Goal: Task Accomplishment & Management: Use online tool/utility

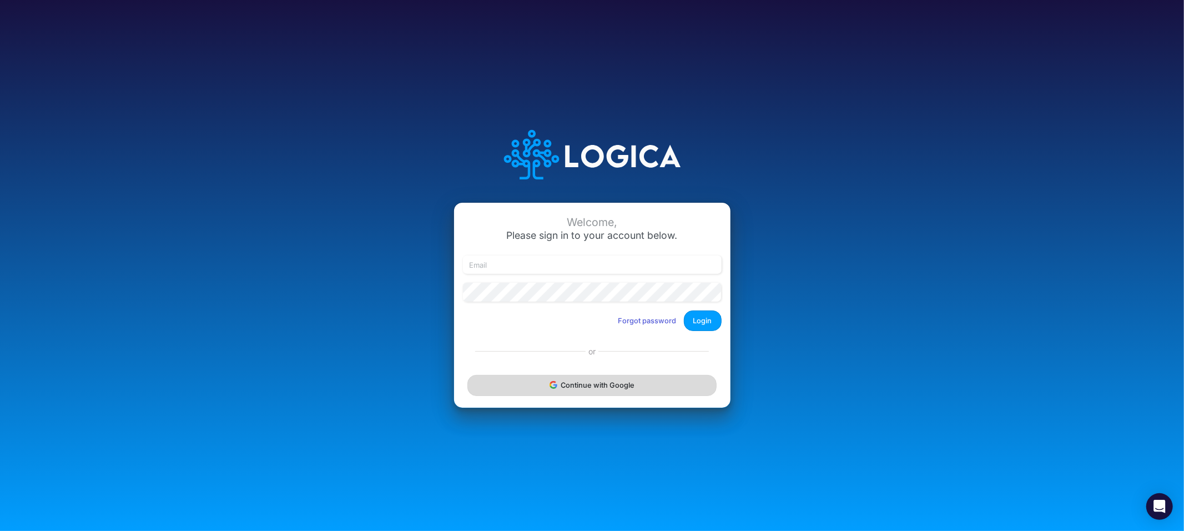
click at [552, 375] on button "Continue with Google" at bounding box center [591, 385] width 249 height 21
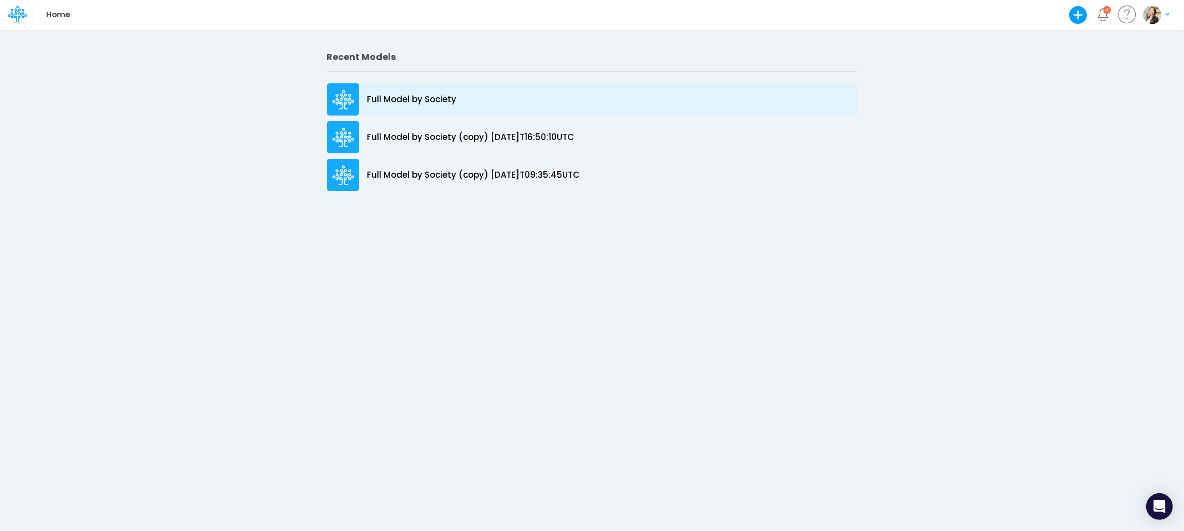
click at [435, 101] on p "Full Model by Society" at bounding box center [411, 99] width 89 height 13
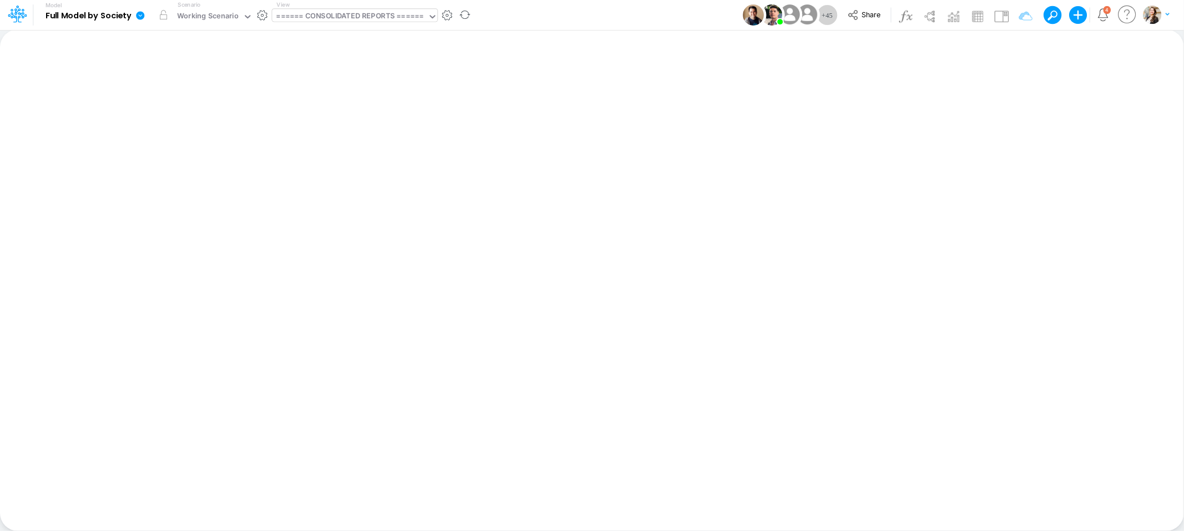
click at [324, 21] on div "====== CONSOLIDATED REPORTS ======" at bounding box center [349, 17] width 147 height 13
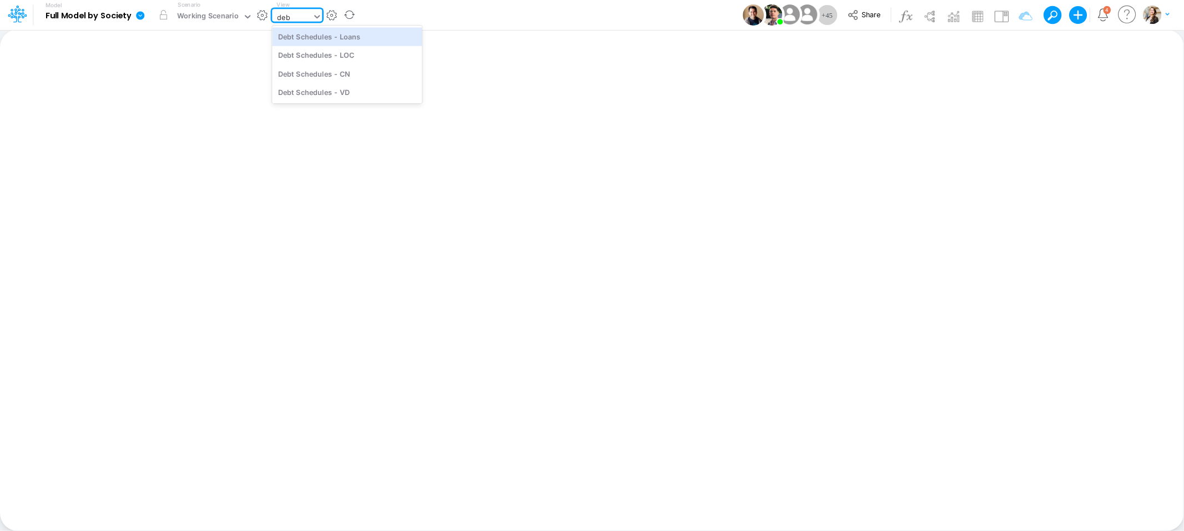
type input "debt"
click at [345, 77] on div "Debt Schedules - CN" at bounding box center [347, 73] width 150 height 18
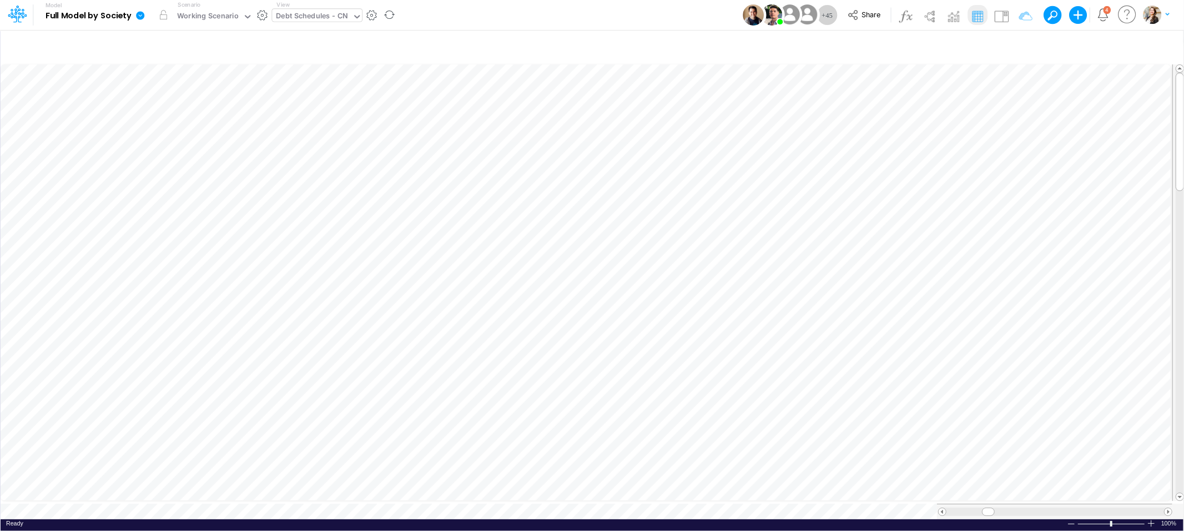
scroll to position [0, 1]
click at [1022, 44] on icon "button" at bounding box center [1013, 47] width 17 height 12
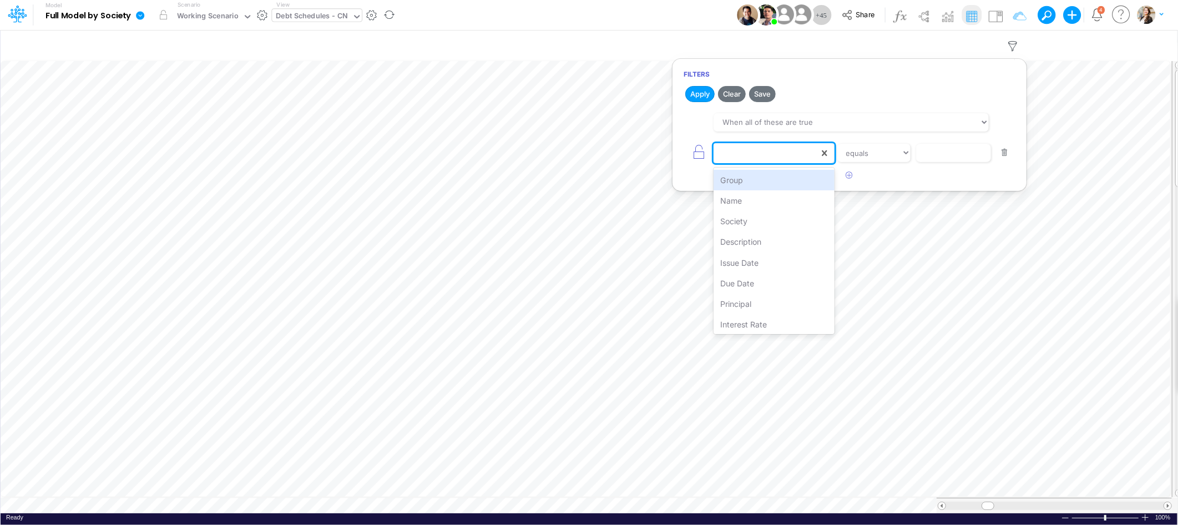
click at [754, 153] on div at bounding box center [766, 153] width 105 height 19
click at [753, 197] on div "Name" at bounding box center [774, 200] width 120 height 21
click at [919, 157] on input "text" at bounding box center [953, 153] width 75 height 19
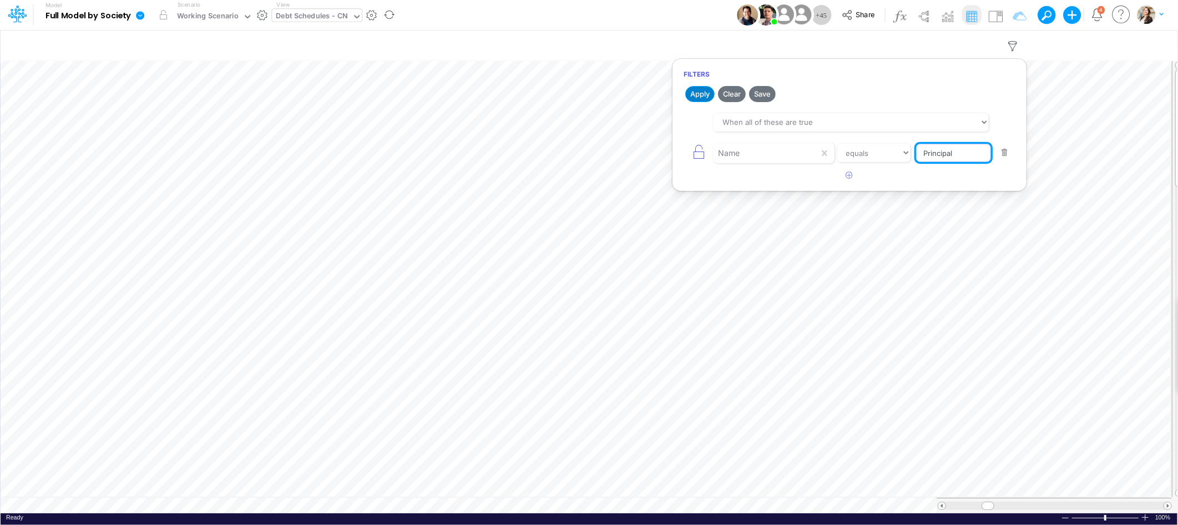
type input "Principal"
click at [690, 97] on button "Apply" at bounding box center [700, 94] width 29 height 16
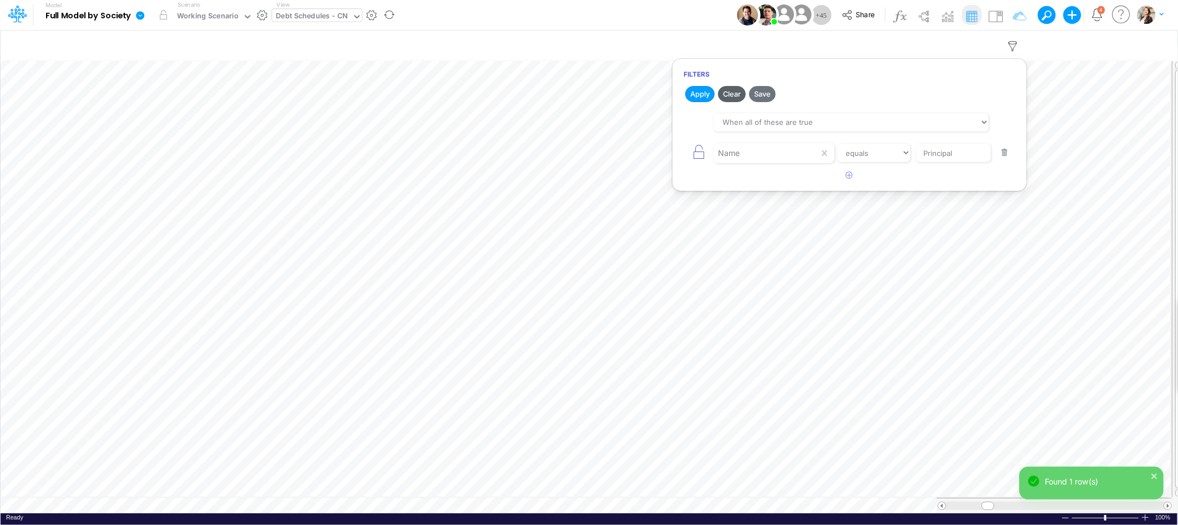
click at [724, 95] on button "Clear" at bounding box center [732, 94] width 28 height 16
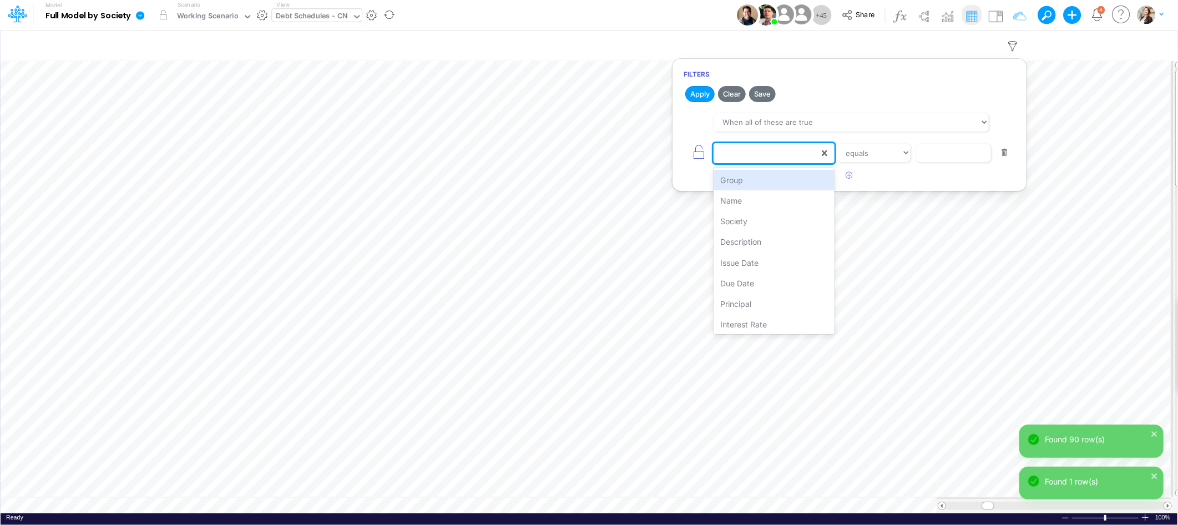
click at [737, 160] on div at bounding box center [766, 153] width 105 height 19
click at [730, 204] on div "Name" at bounding box center [774, 200] width 120 height 21
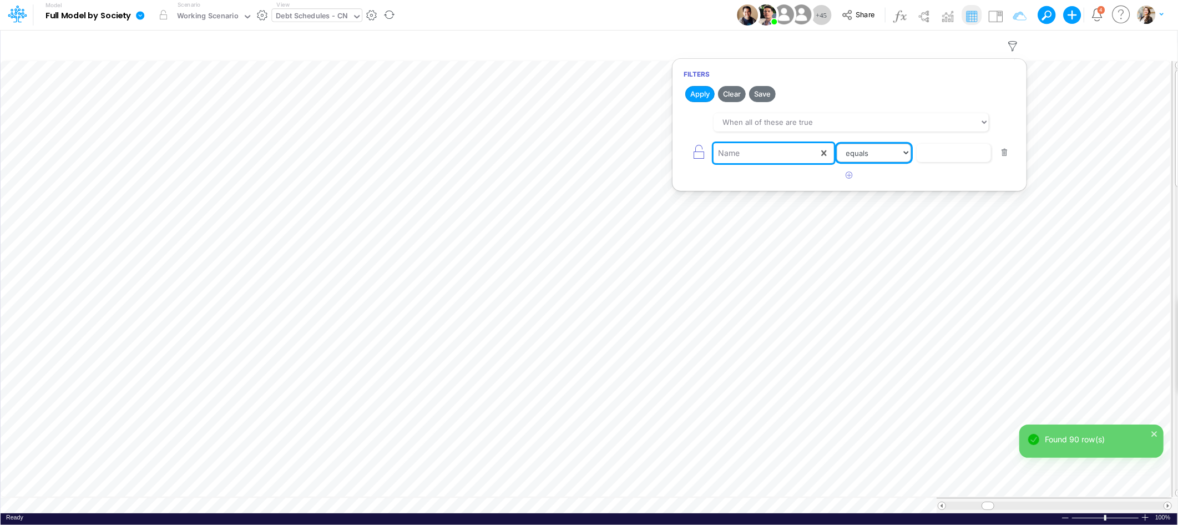
click at [887, 152] on select "equals not equal starts with ends with contains" at bounding box center [874, 153] width 74 height 19
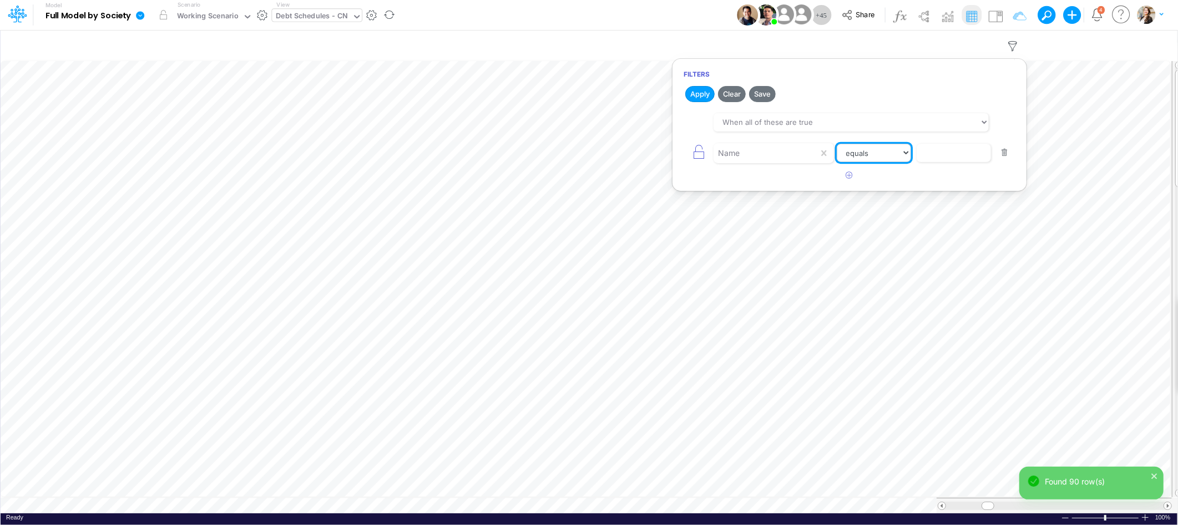
select select "contains"
click at [837, 144] on select "equals not equal starts with ends with contains" at bounding box center [874, 153] width 74 height 19
click at [937, 155] on input "text" at bounding box center [953, 153] width 75 height 19
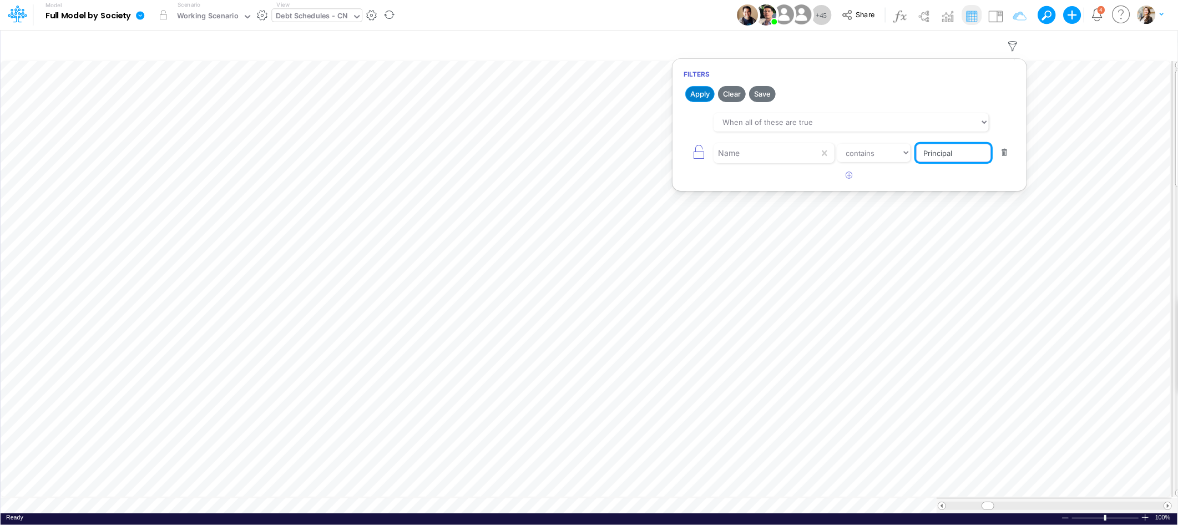
type input "Principal"
click at [703, 98] on button "Apply" at bounding box center [700, 94] width 29 height 16
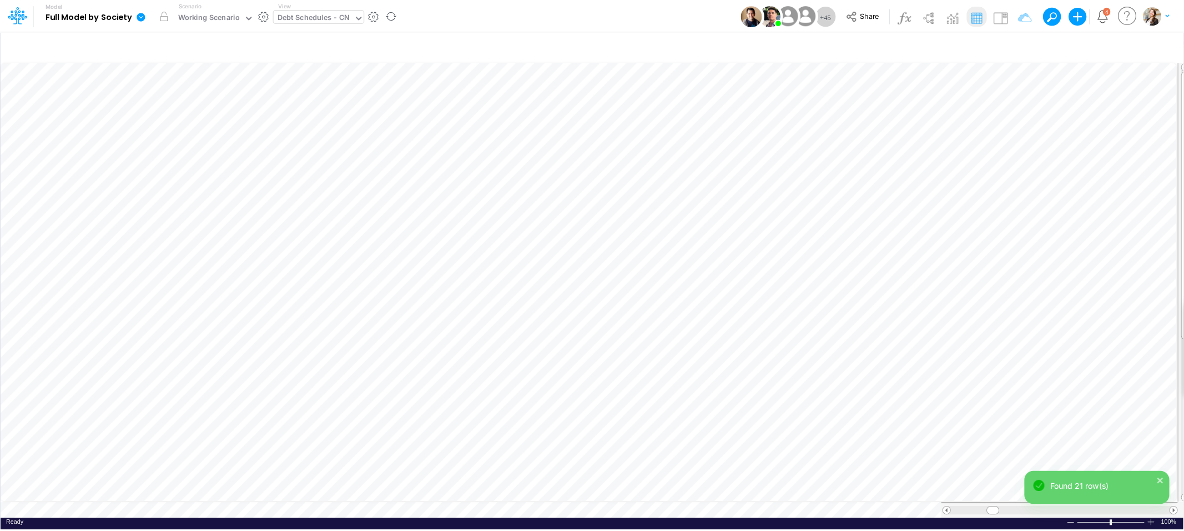
scroll to position [0, 1]
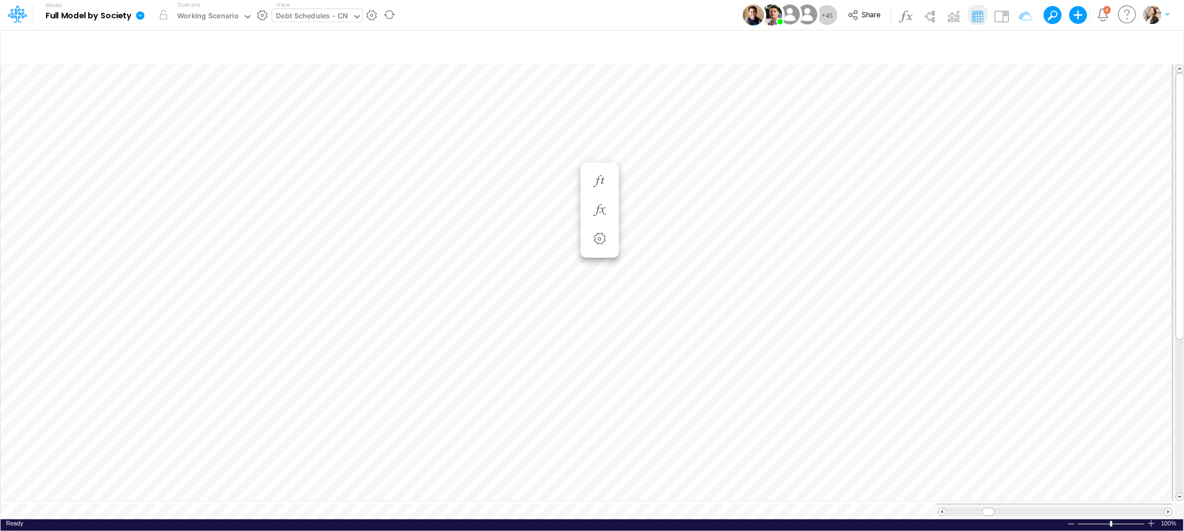
scroll to position [0, 1]
click at [1000, 188] on icon "button" at bounding box center [999, 193] width 17 height 12
click at [1060, 204] on icon "button" at bounding box center [1065, 204] width 17 height 12
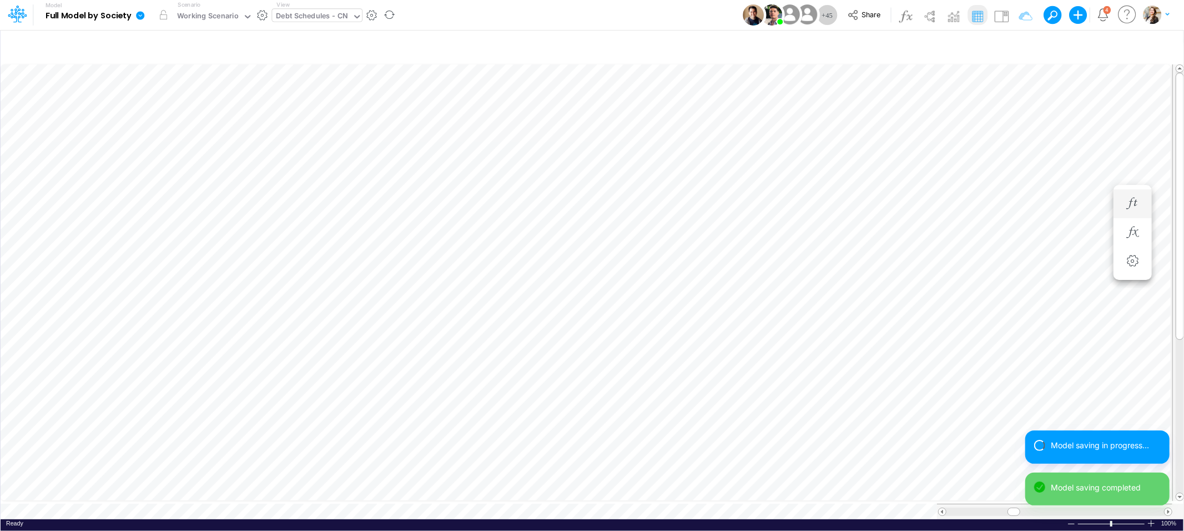
scroll to position [0, 1]
click at [1001, 201] on icon "button" at bounding box center [999, 204] width 17 height 12
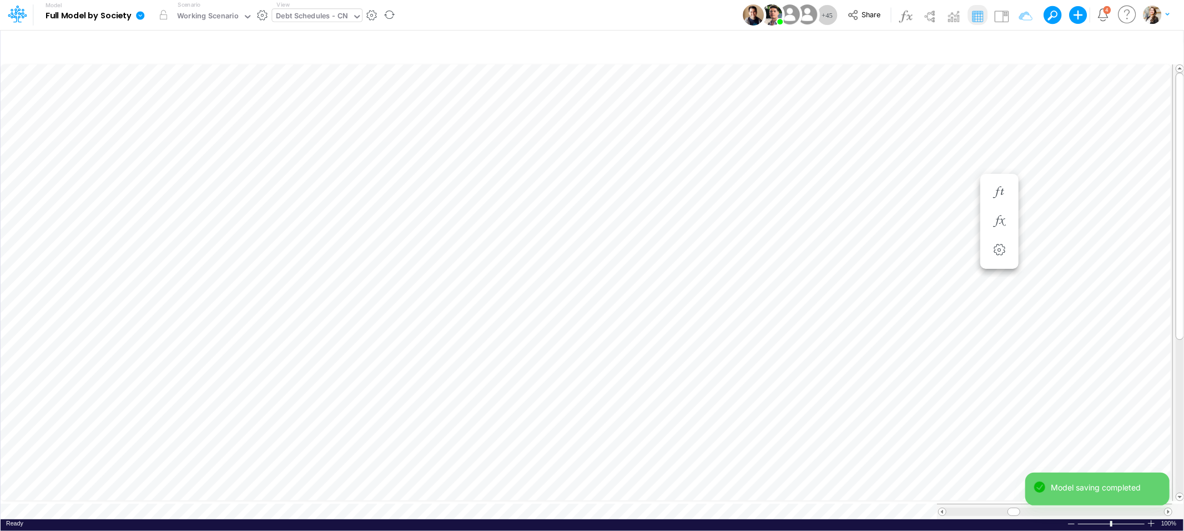
scroll to position [0, 1]
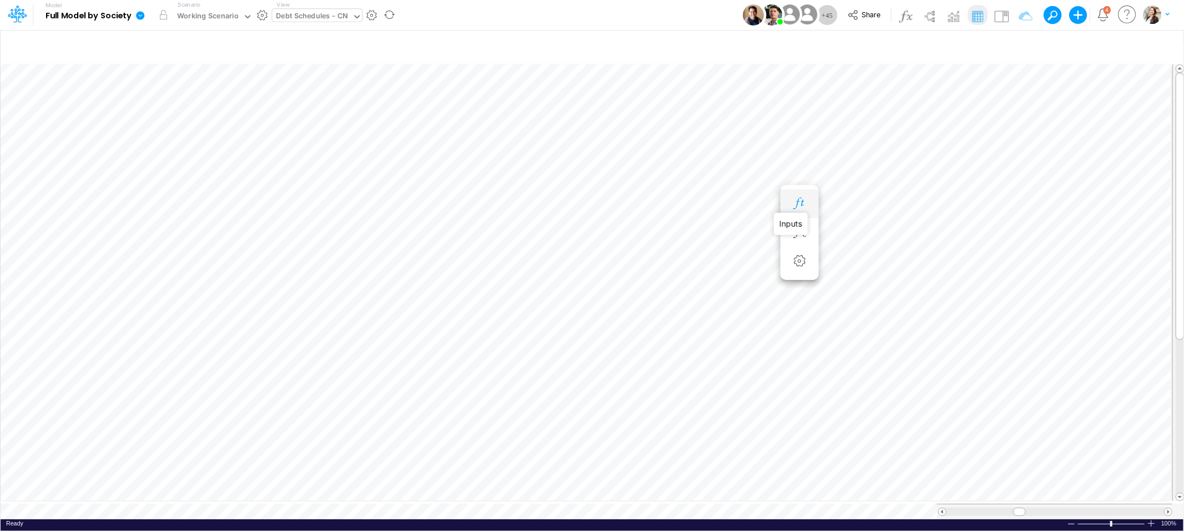
click at [793, 198] on icon "button" at bounding box center [799, 204] width 17 height 12
click at [737, 192] on icon "button" at bounding box center [732, 193] width 17 height 12
click at [720, 197] on li "Principal Amt =" at bounding box center [733, 203] width 38 height 29
click at [728, 200] on icon "button" at bounding box center [732, 204] width 17 height 12
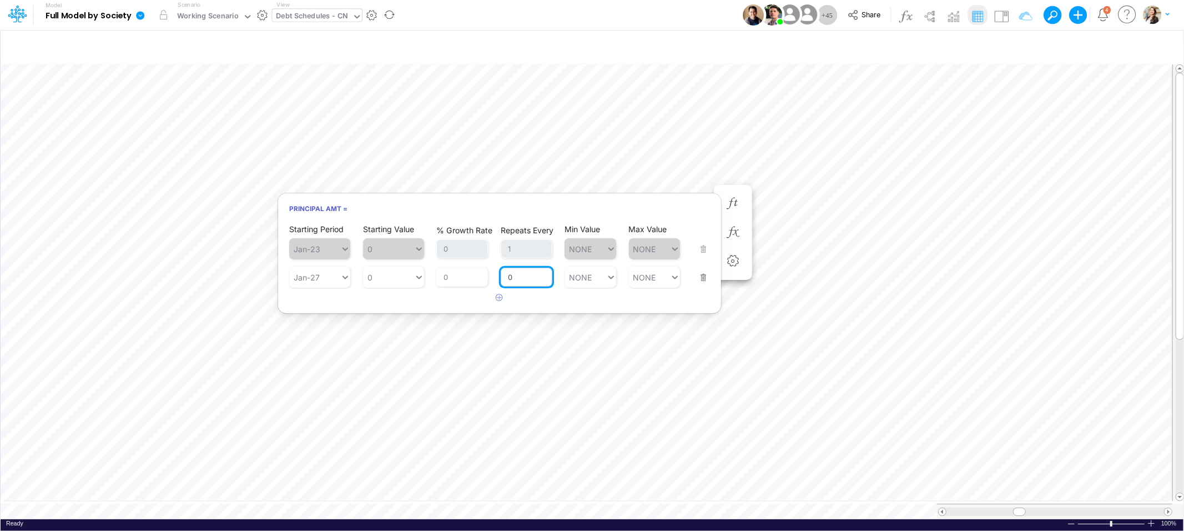
click at [527, 274] on input "0" at bounding box center [527, 277] width 52 height 19
type input "1"
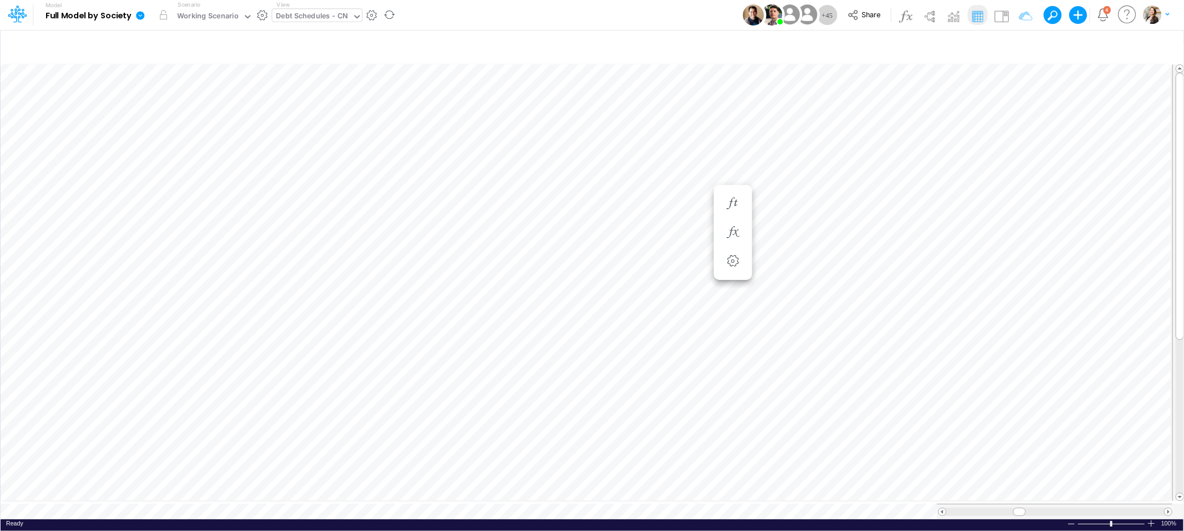
scroll to position [0, 1]
click at [724, 208] on button "button" at bounding box center [733, 215] width 21 height 22
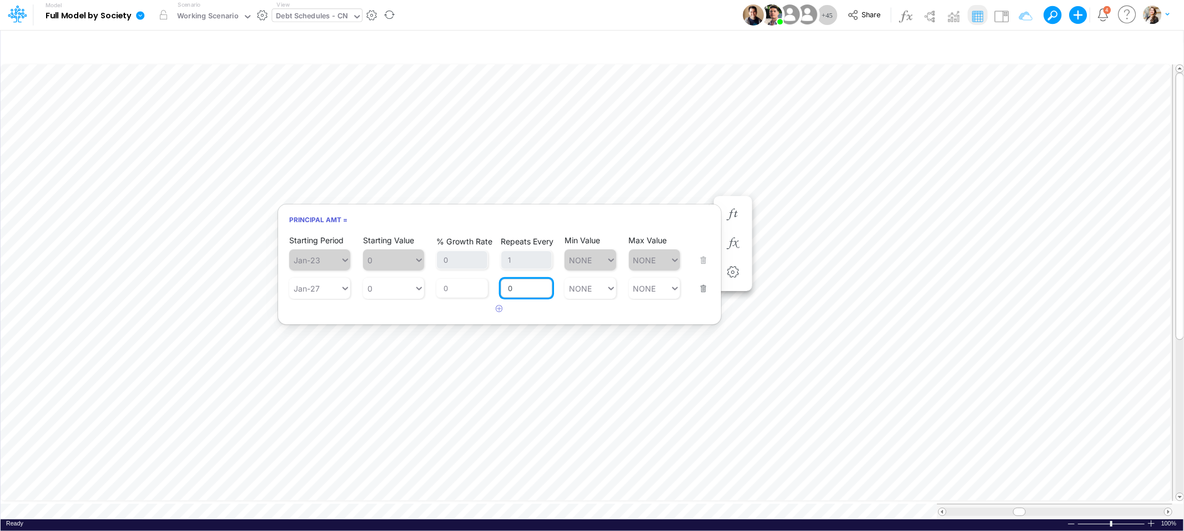
click at [517, 288] on input "0" at bounding box center [527, 288] width 52 height 19
type input "1"
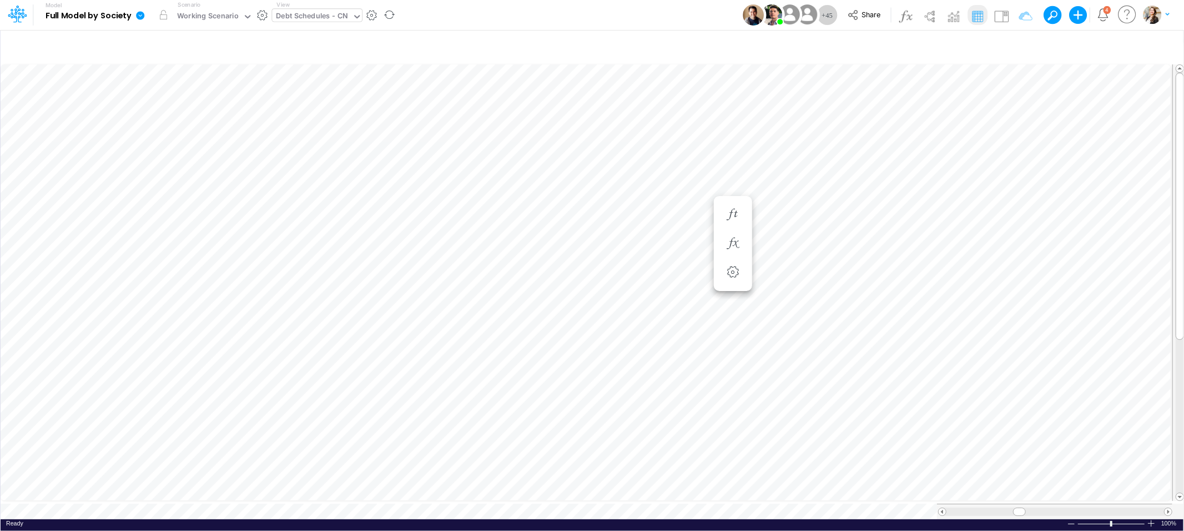
scroll to position [0, 1]
click at [737, 222] on icon "button" at bounding box center [732, 226] width 17 height 12
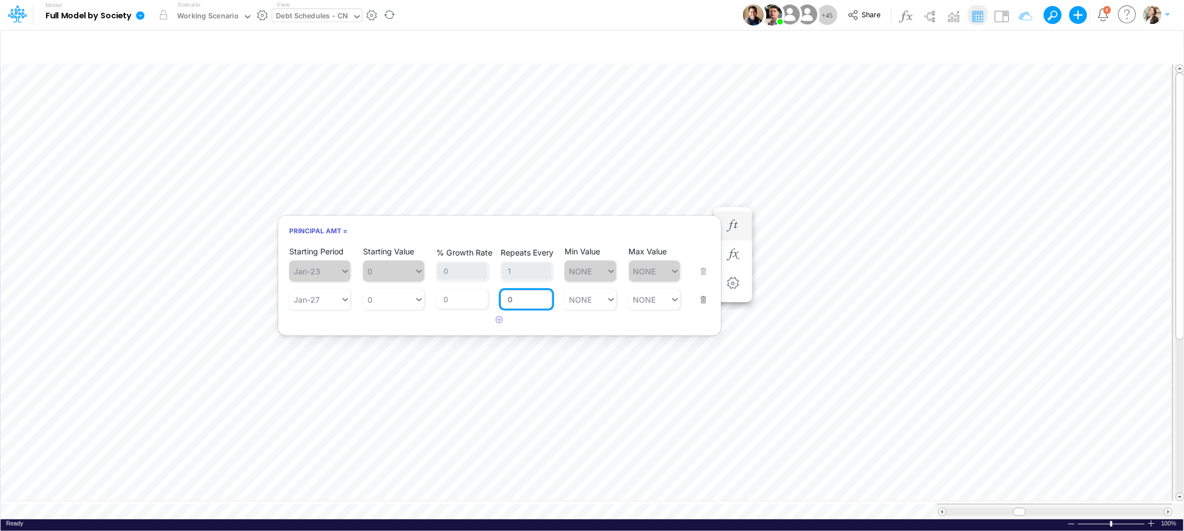
click at [534, 297] on input "0" at bounding box center [527, 299] width 52 height 19
type input "1"
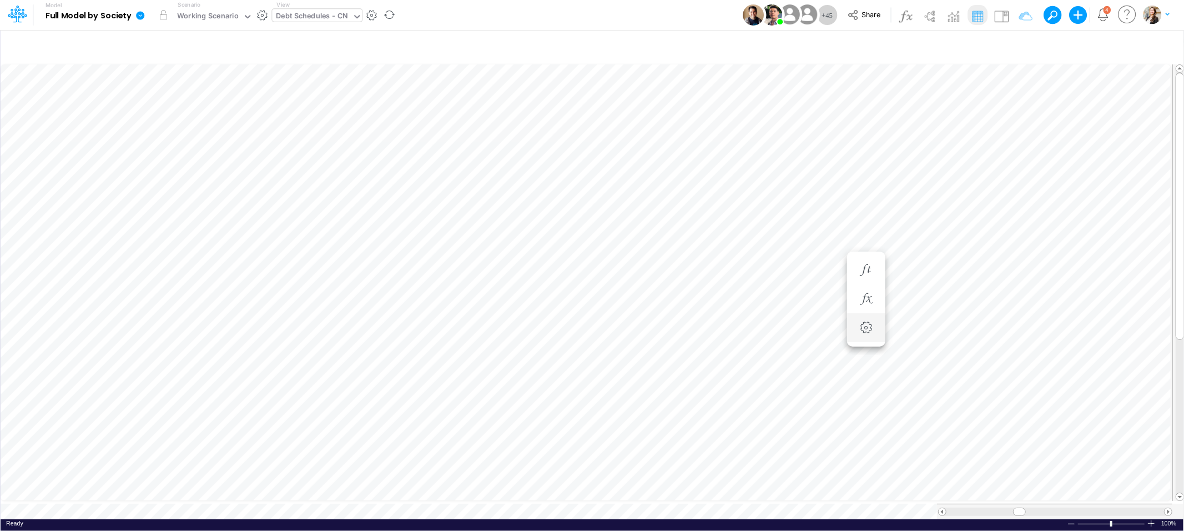
scroll to position [0, 1]
click at [728, 196] on button "button" at bounding box center [733, 204] width 21 height 22
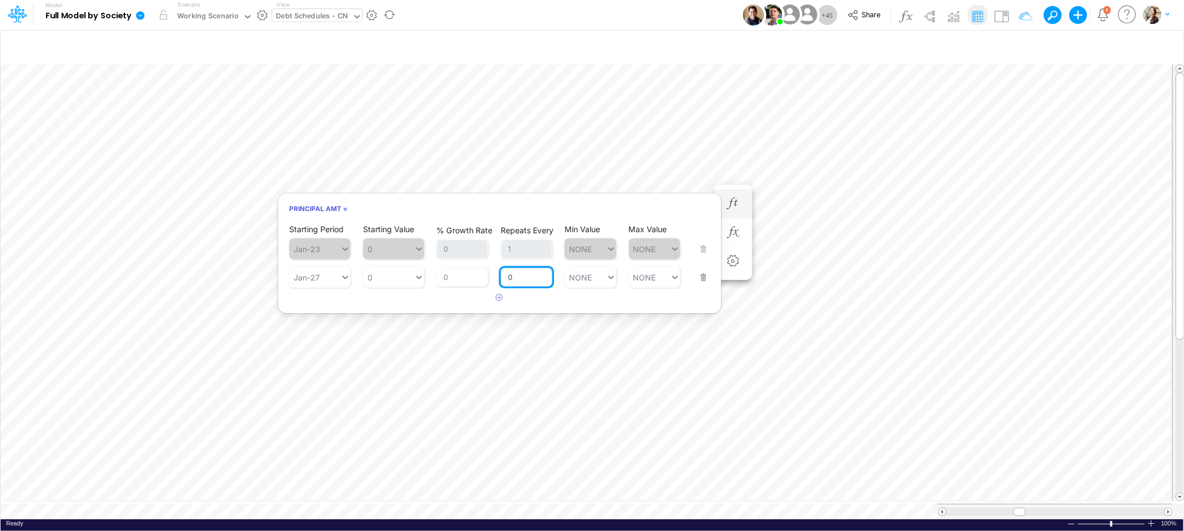
click at [511, 281] on input "0" at bounding box center [527, 277] width 52 height 19
type input "1"
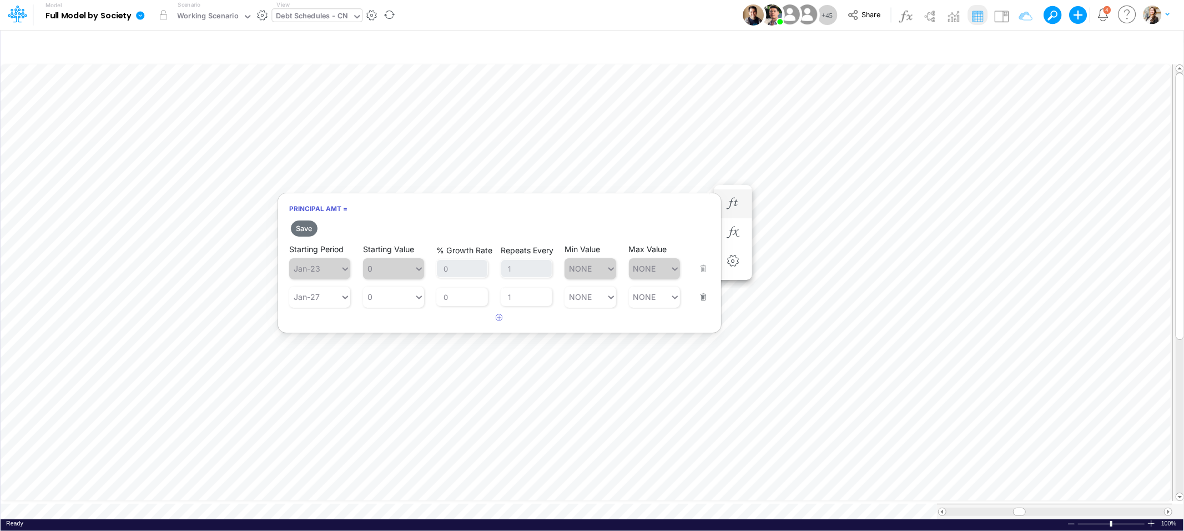
click at [561, 302] on div "Save Starting Period Jan-23 Starting Value 0 % Growth Rate 0 Repeats Every 1 Mi…" at bounding box center [499, 272] width 443 height 109
click at [301, 226] on button "Save" at bounding box center [304, 228] width 27 height 16
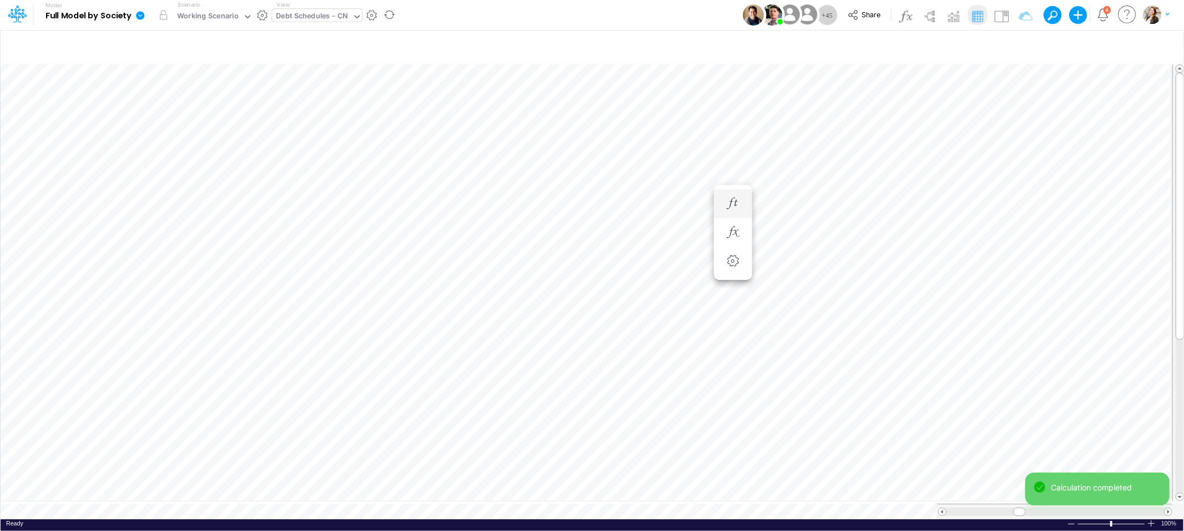
scroll to position [0, 1]
click at [727, 210] on icon "button" at bounding box center [732, 215] width 17 height 12
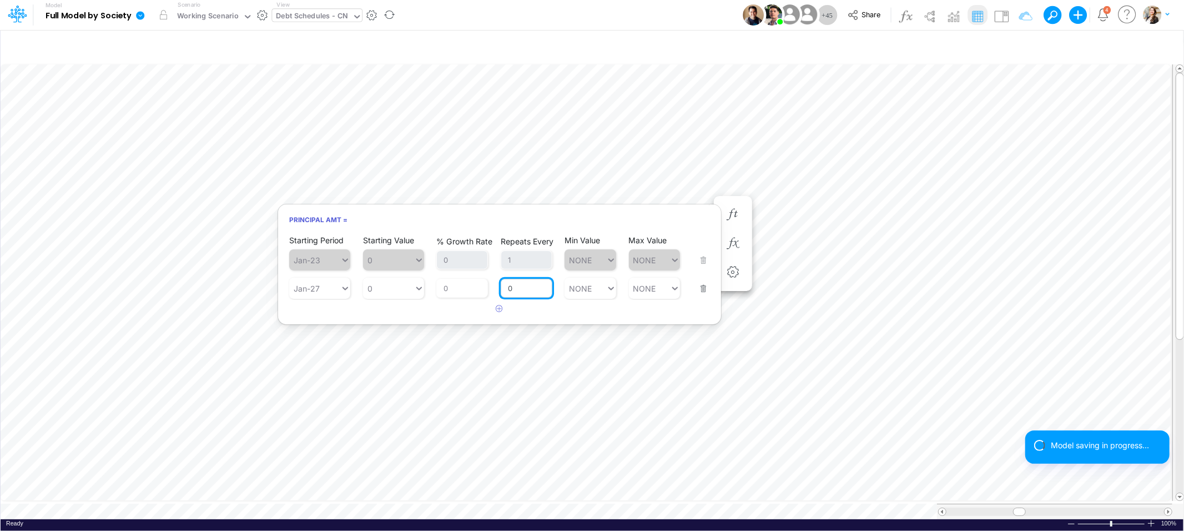
click at [537, 287] on input "0" at bounding box center [527, 288] width 52 height 19
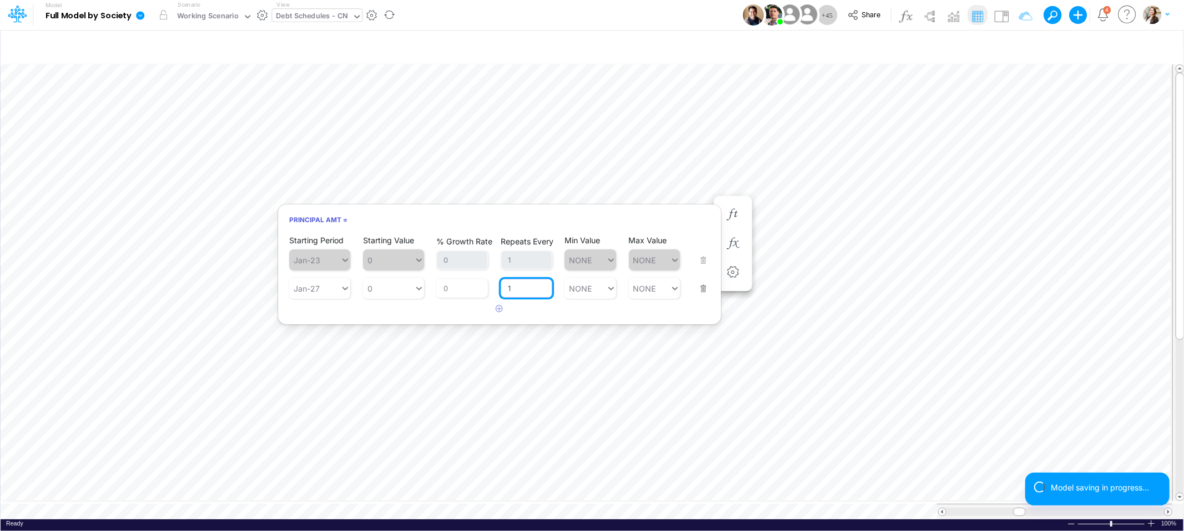
type input "1"
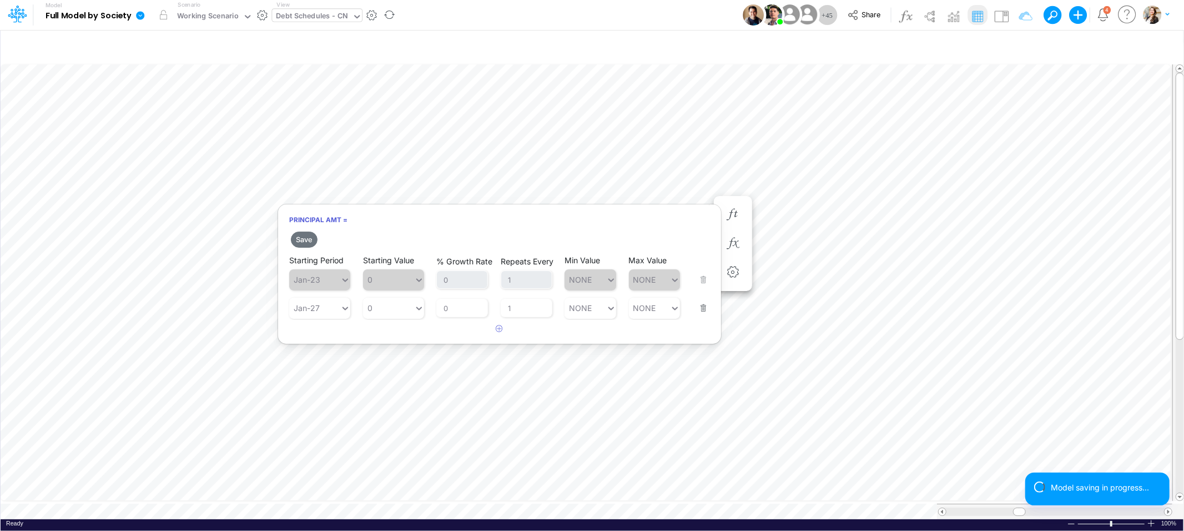
click at [383, 227] on h6 "Principal Amt =" at bounding box center [499, 219] width 443 height 19
click at [300, 237] on button "Save" at bounding box center [304, 239] width 27 height 16
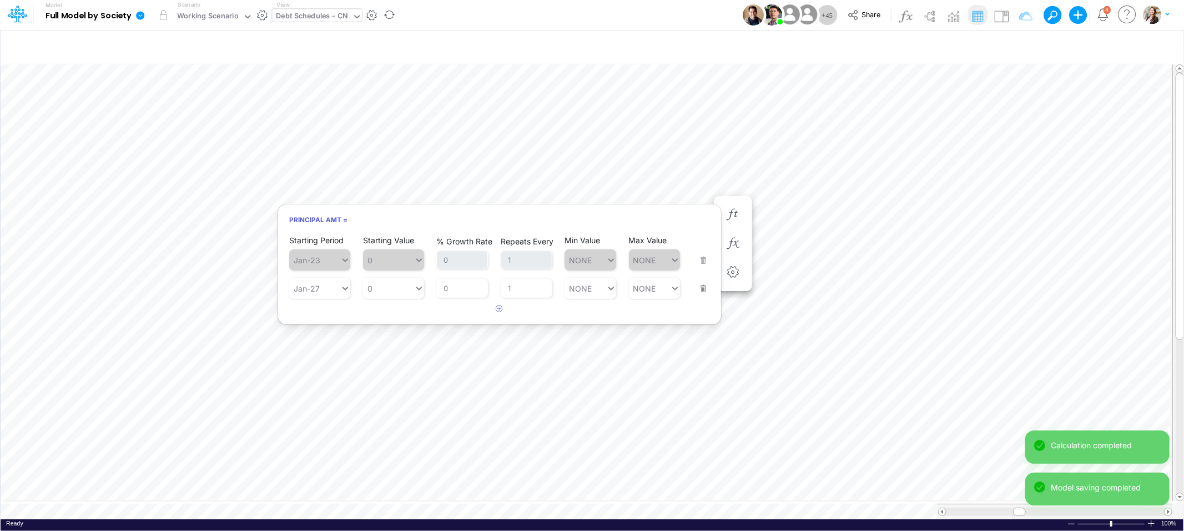
scroll to position [0, 1]
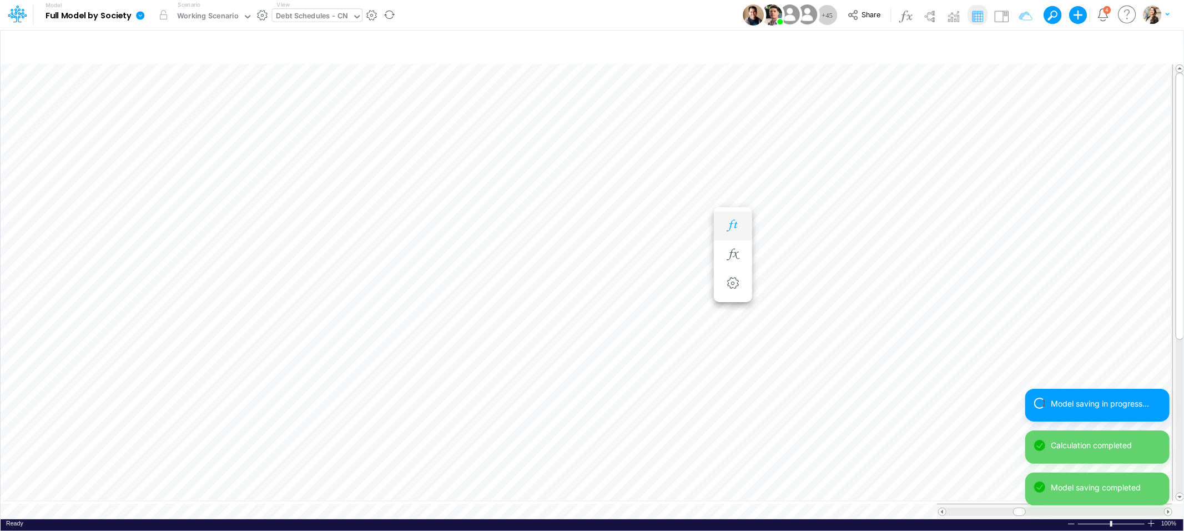
click at [729, 226] on icon "button" at bounding box center [732, 226] width 17 height 12
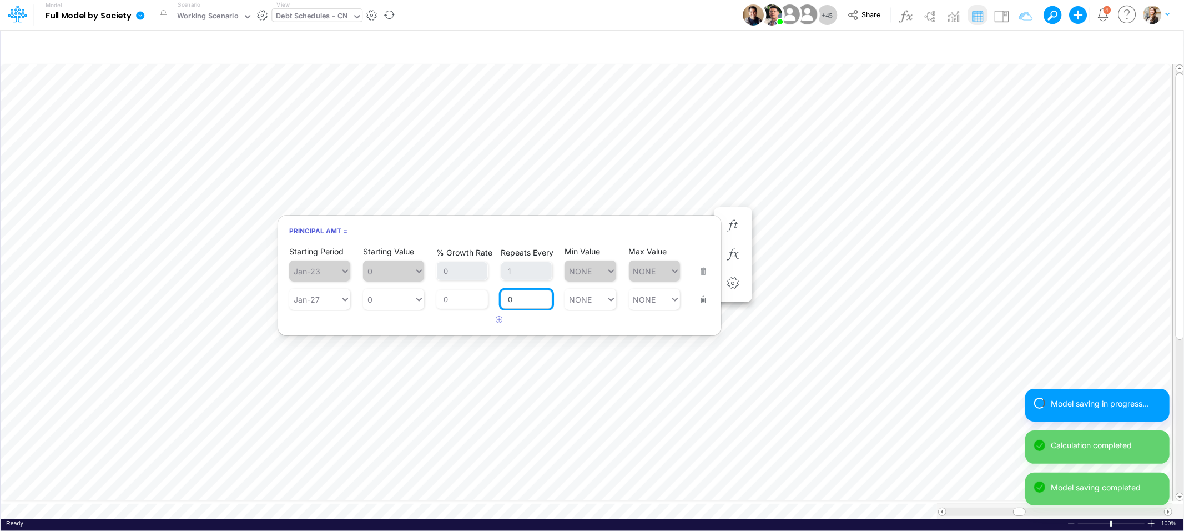
click at [531, 296] on input "0" at bounding box center [527, 299] width 52 height 19
type input "1"
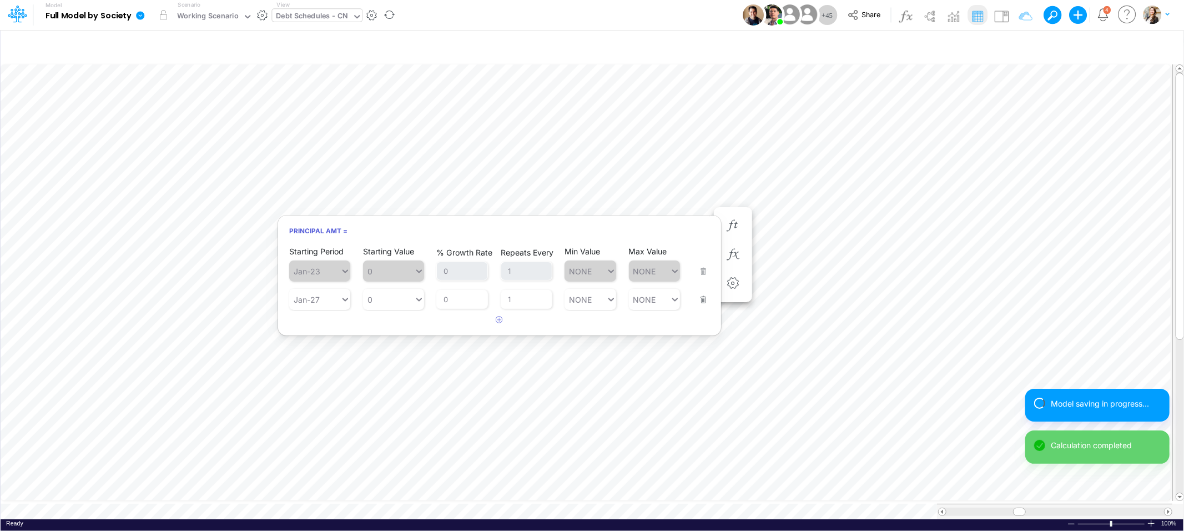
click at [405, 234] on h6 "Principal Amt =" at bounding box center [499, 230] width 443 height 19
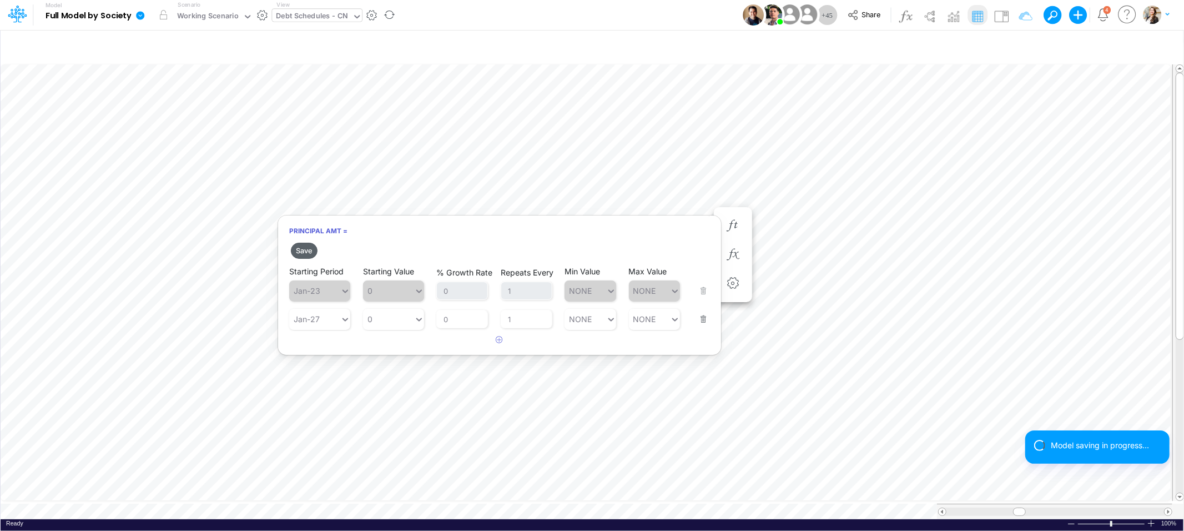
click at [300, 249] on button "Save" at bounding box center [304, 251] width 27 height 16
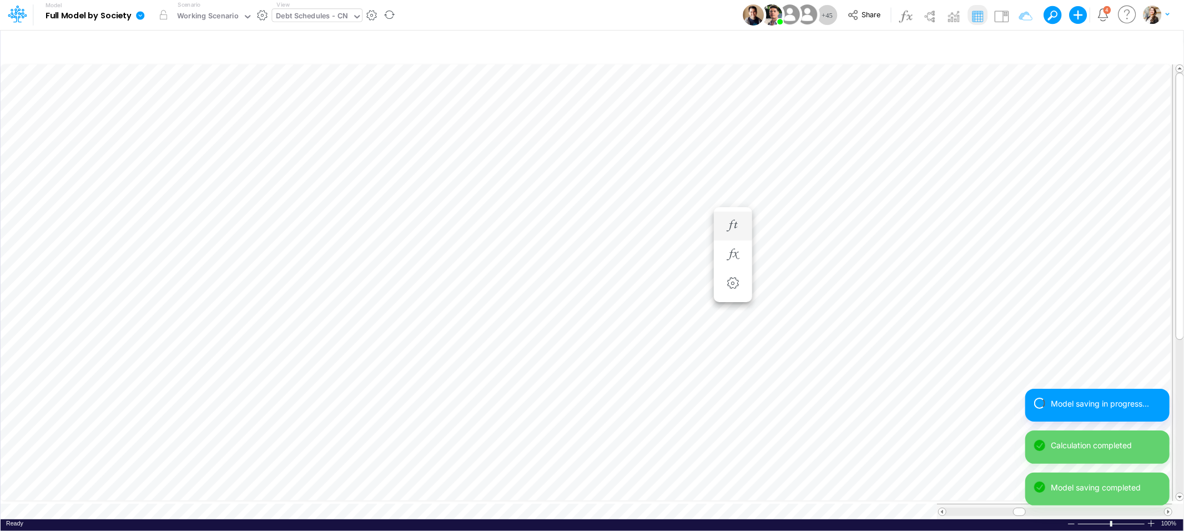
scroll to position [0, 1]
click at [809, 238] on button "button" at bounding box center [799, 237] width 21 height 22
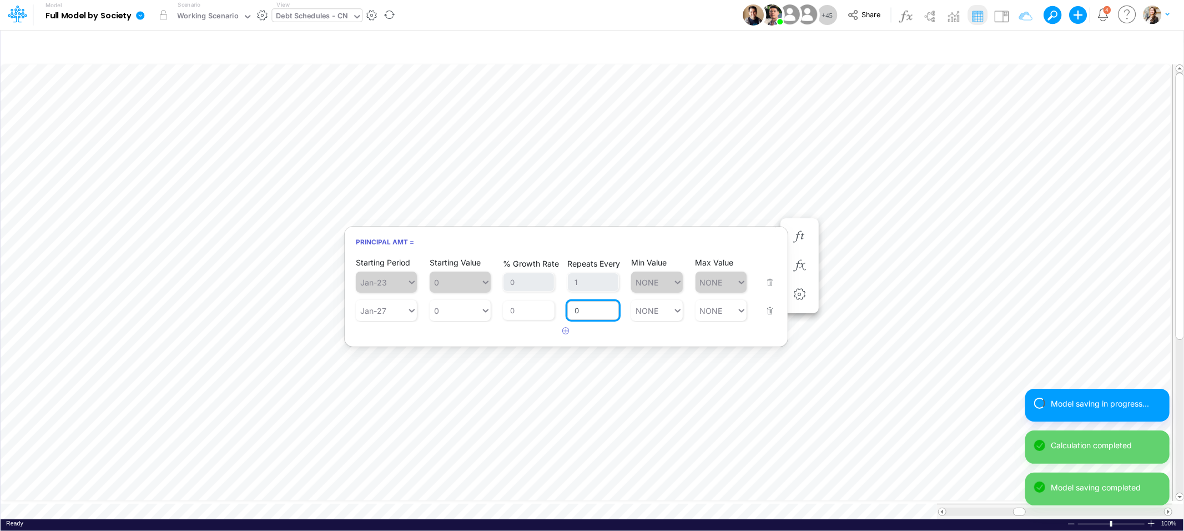
click at [597, 313] on input "0" at bounding box center [593, 310] width 52 height 19
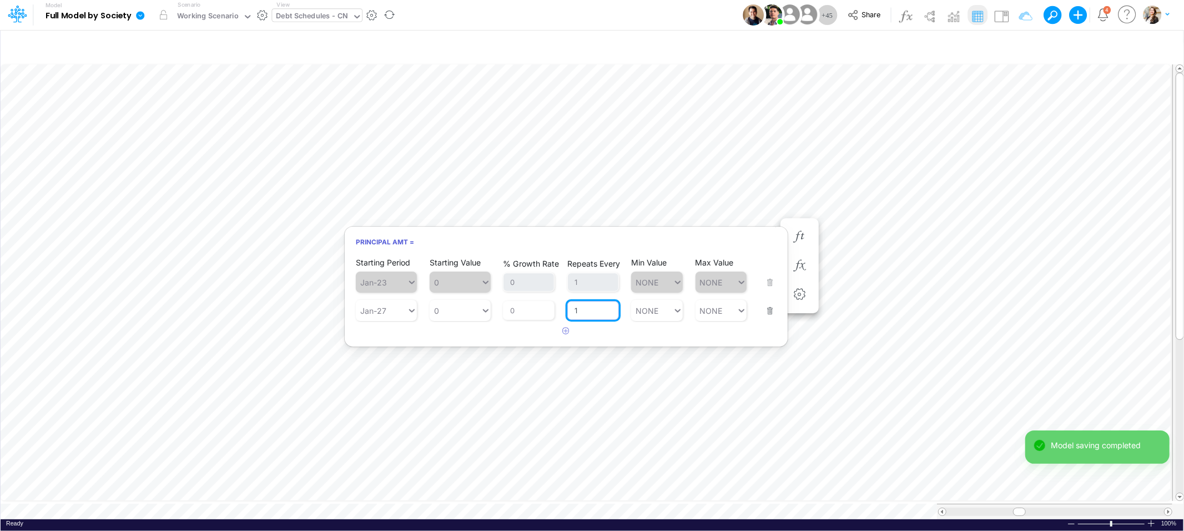
type input "1"
click at [594, 246] on h6 "Principal Amt =" at bounding box center [566, 241] width 443 height 19
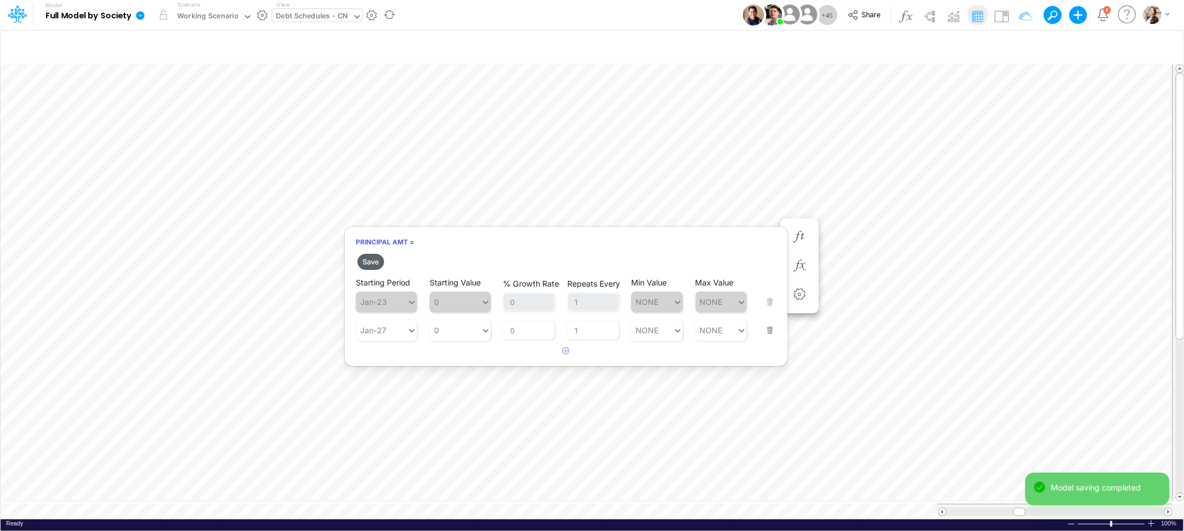
click at [373, 259] on button "Save" at bounding box center [370, 262] width 27 height 16
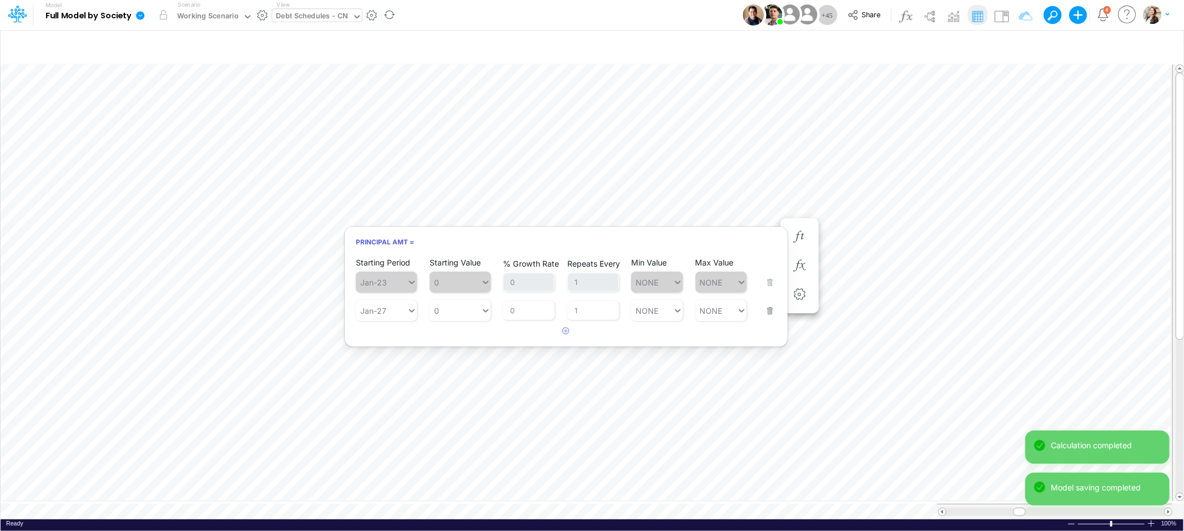
scroll to position [0, 1]
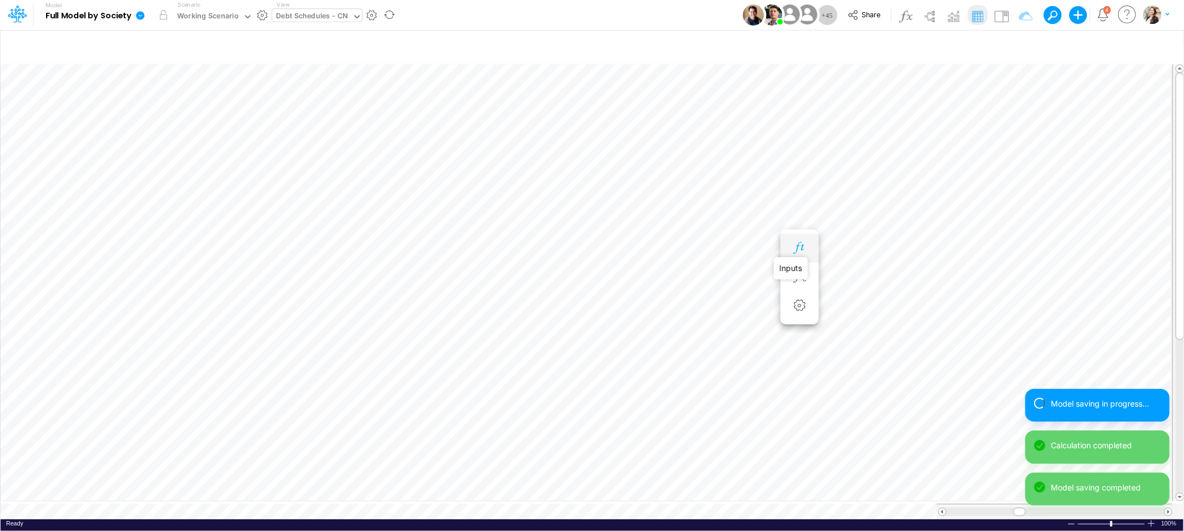
click at [796, 244] on icon "button" at bounding box center [799, 248] width 17 height 12
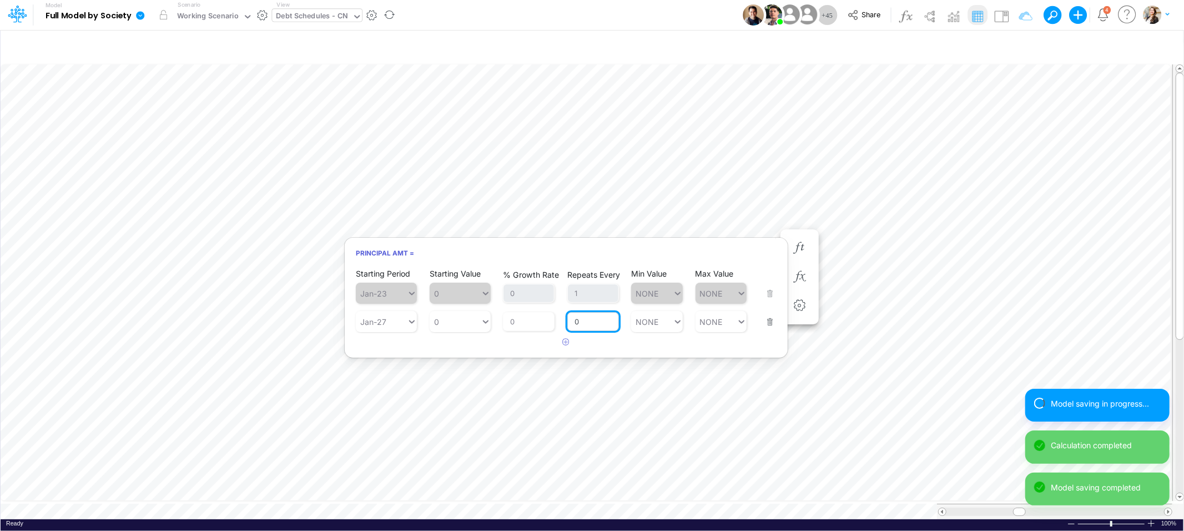
click at [588, 320] on input "0" at bounding box center [593, 321] width 52 height 19
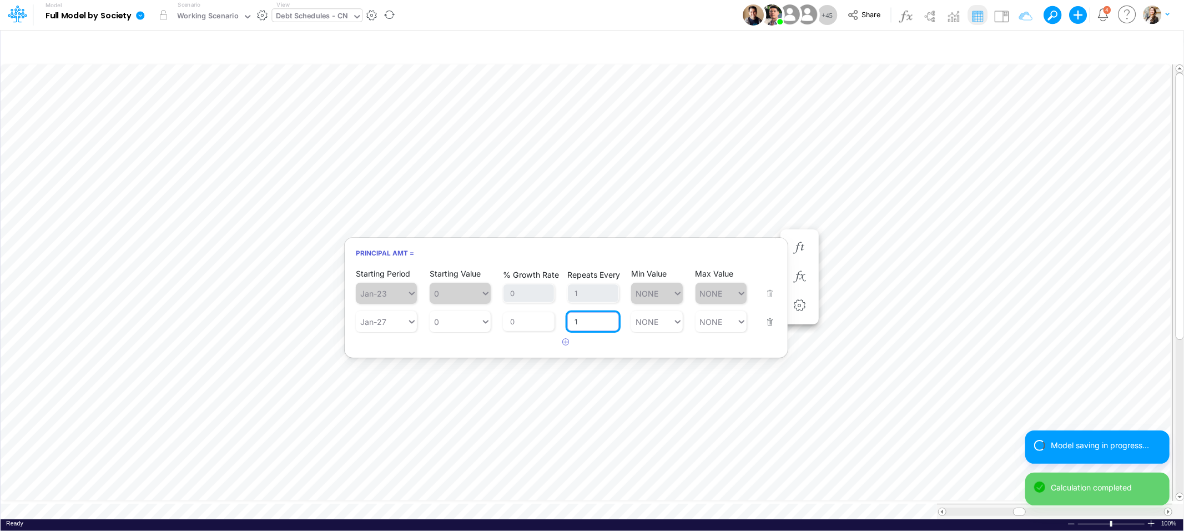
type input "1"
click at [432, 254] on h6 "Principal Amt =" at bounding box center [566, 252] width 443 height 19
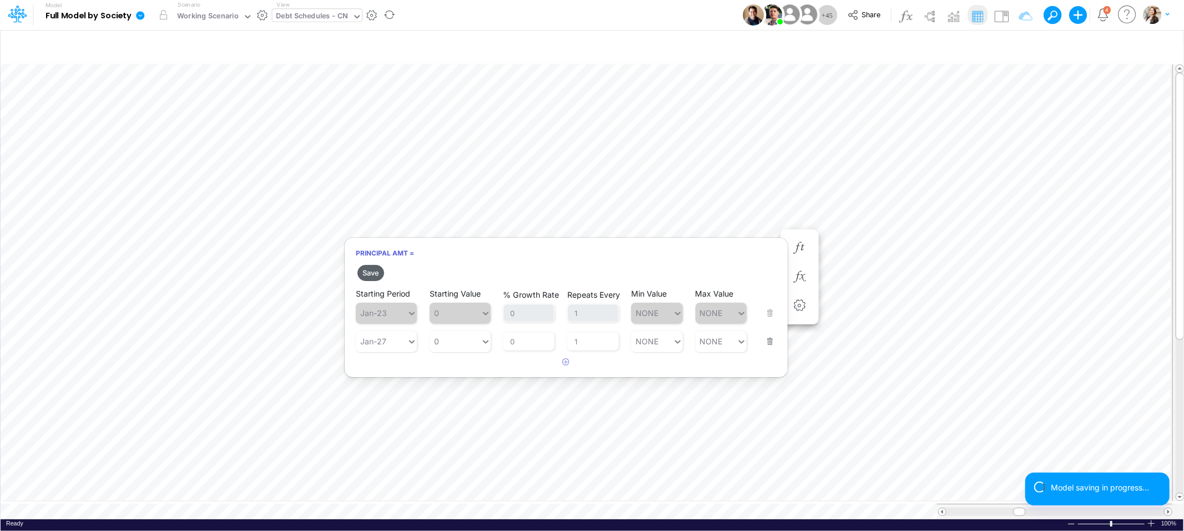
click at [370, 271] on button "Save" at bounding box center [370, 273] width 27 height 16
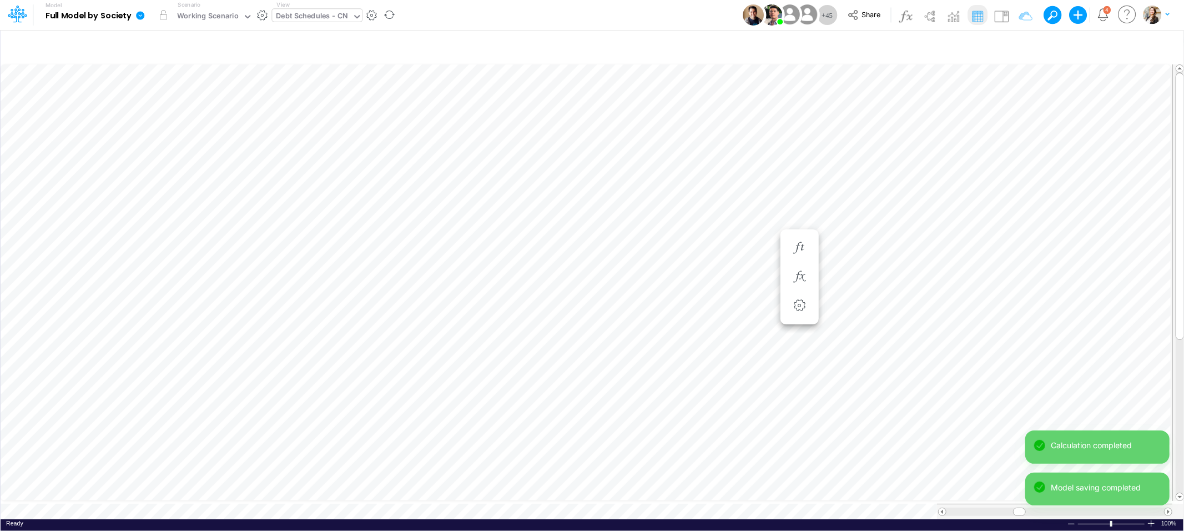
scroll to position [0, 1]
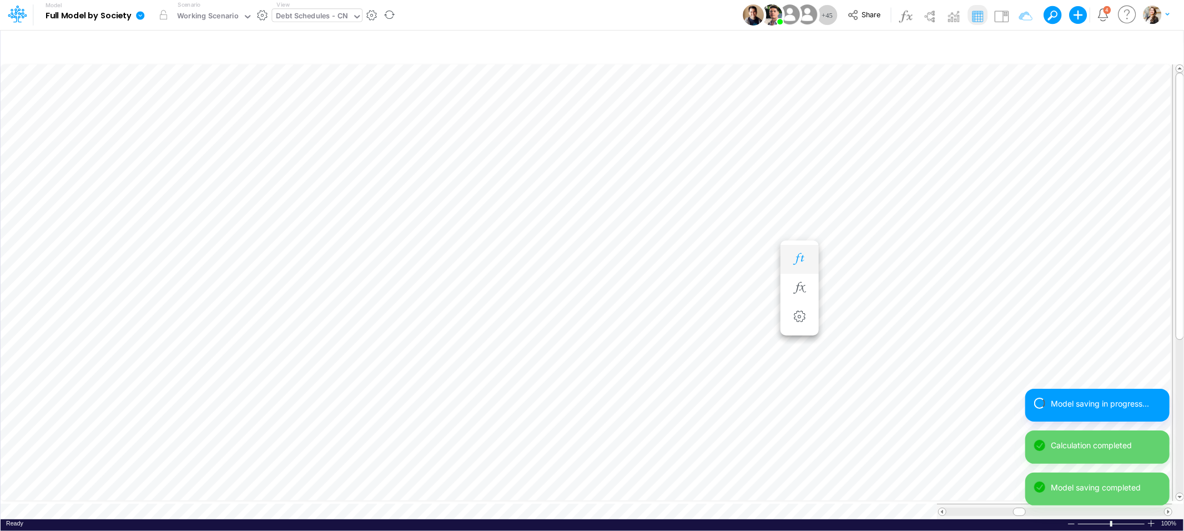
click at [795, 259] on icon "button" at bounding box center [799, 259] width 17 height 12
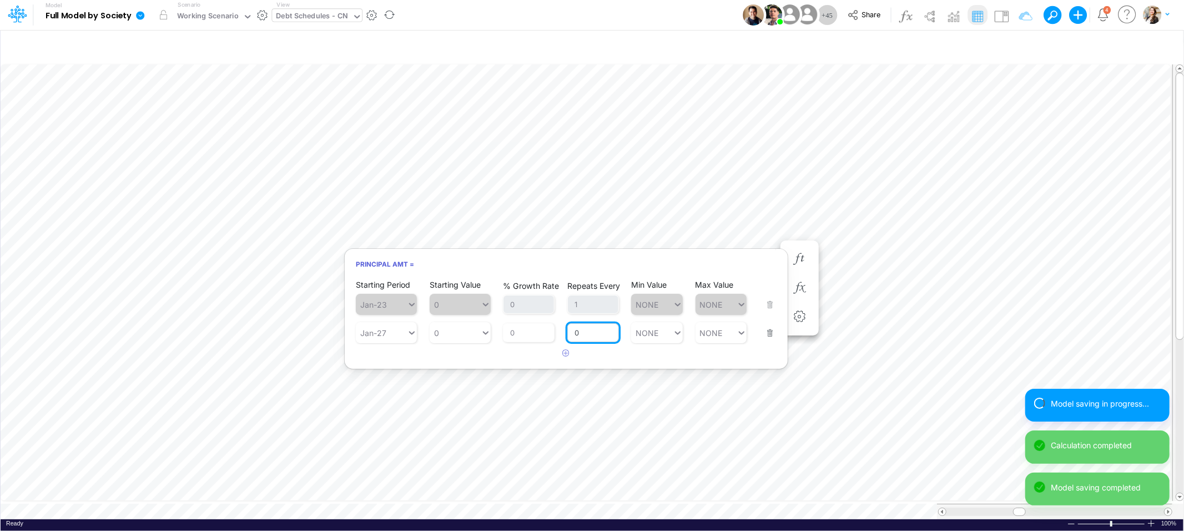
click at [594, 333] on input "0" at bounding box center [593, 332] width 52 height 19
type input "1"
click at [497, 264] on h6 "Principal Amt =" at bounding box center [566, 263] width 443 height 19
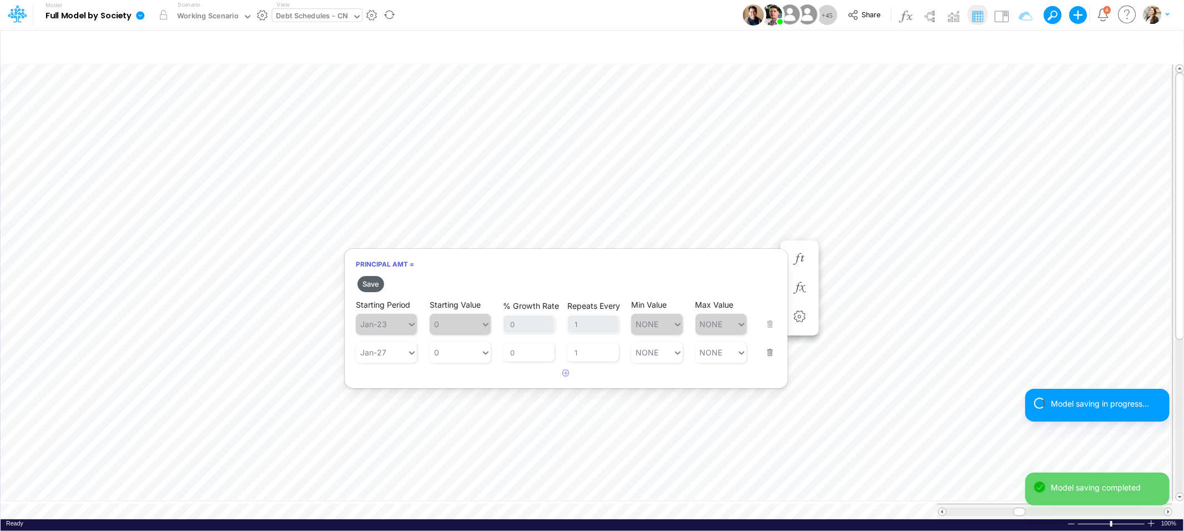
click at [369, 287] on button "Save" at bounding box center [370, 284] width 27 height 16
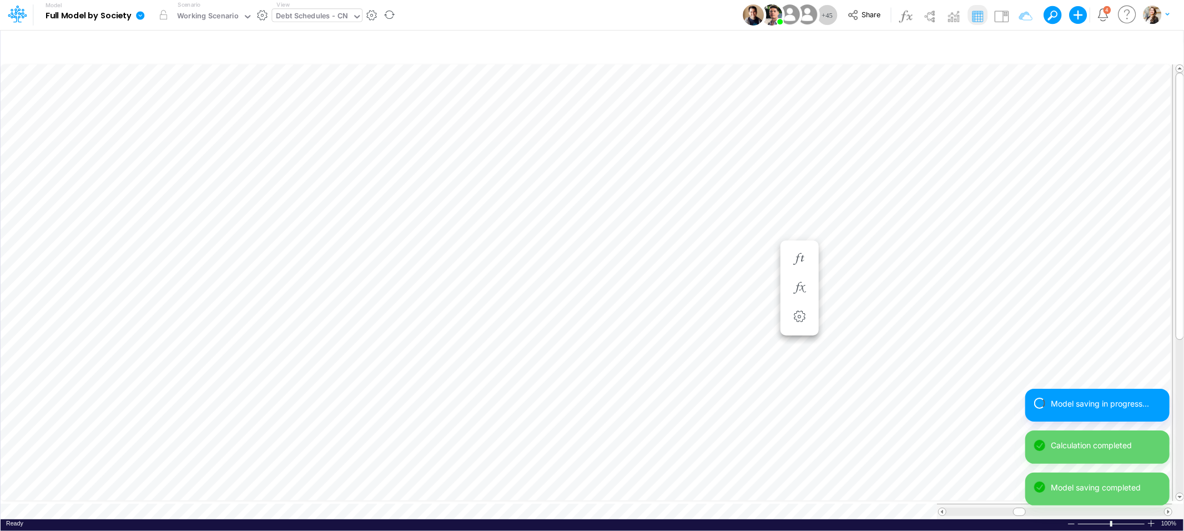
scroll to position [0, 1]
click at [803, 268] on icon "button" at bounding box center [799, 270] width 17 height 12
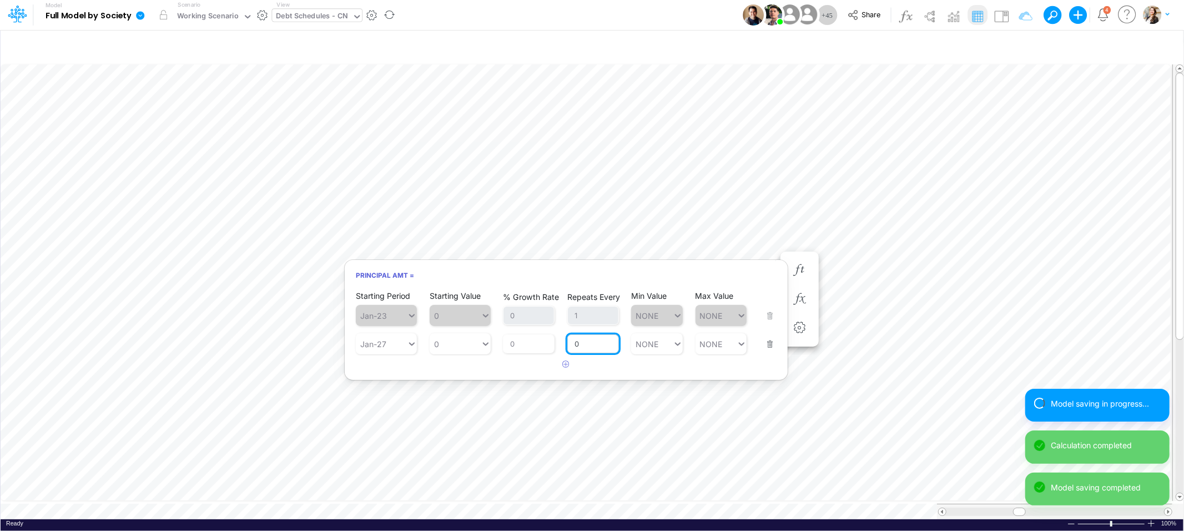
click at [584, 343] on input "0" at bounding box center [593, 343] width 52 height 19
type input "1"
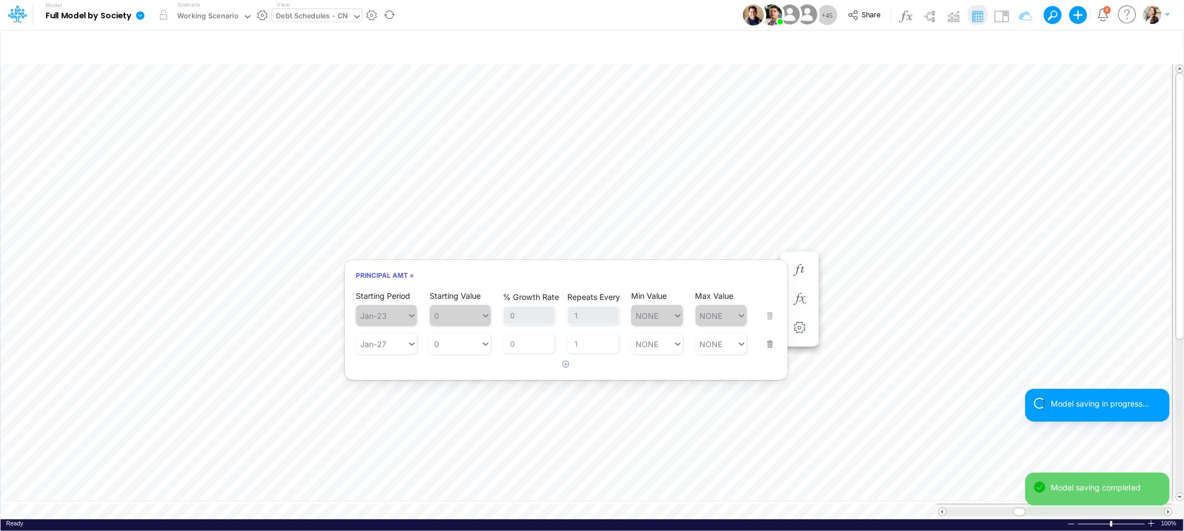
click at [571, 285] on div "Principal Amt = Starting Period Jan-23 Starting Value 0 % Growth Rate 0 Repeats…" at bounding box center [566, 319] width 444 height 121
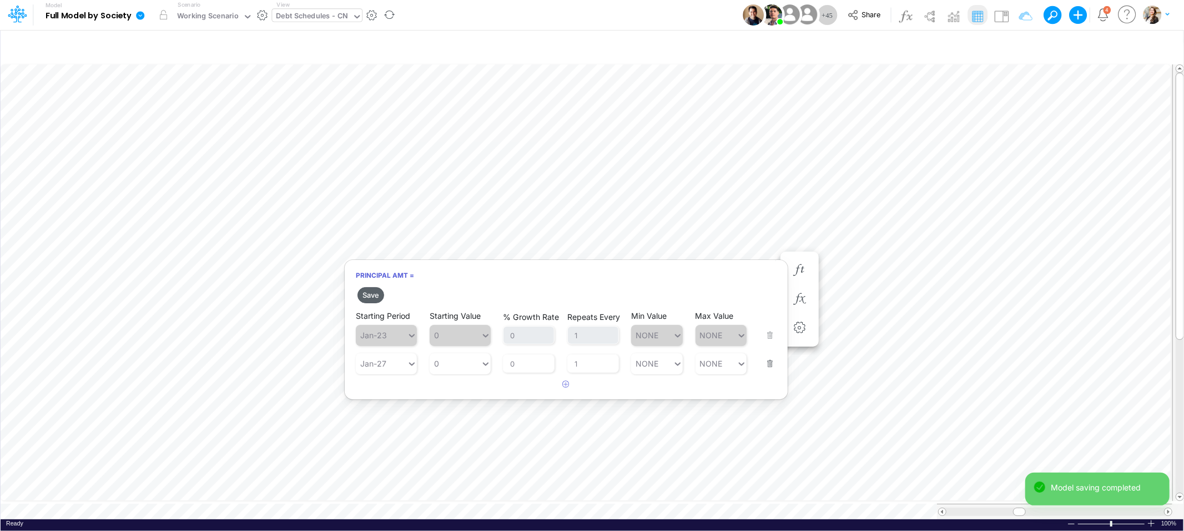
click at [370, 292] on button "Save" at bounding box center [370, 295] width 27 height 16
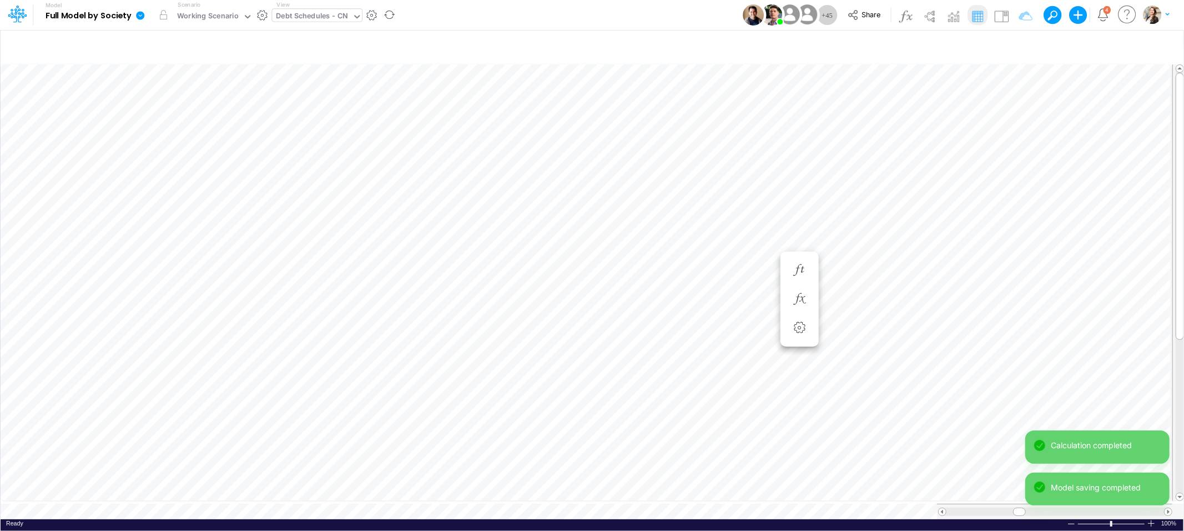
scroll to position [0, 1]
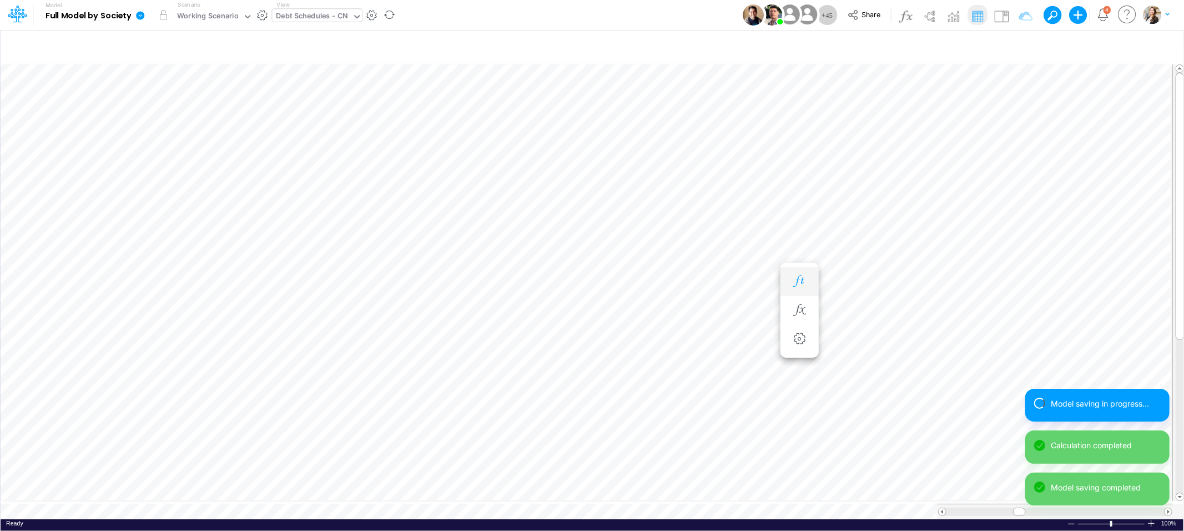
click at [793, 276] on icon "button" at bounding box center [799, 281] width 17 height 12
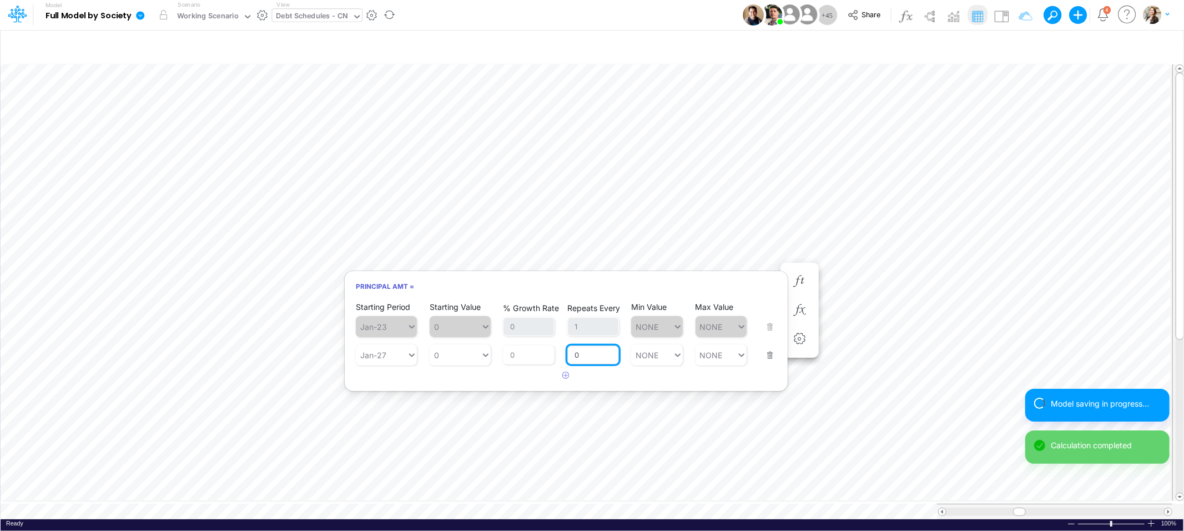
click at [583, 355] on input "0" at bounding box center [593, 354] width 52 height 19
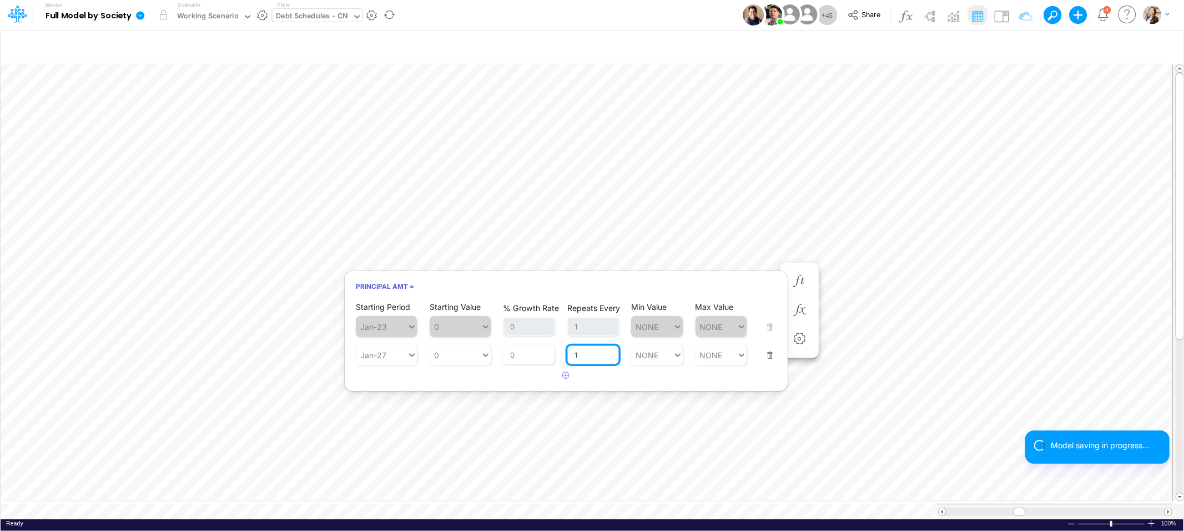
type input "1"
click at [504, 292] on h6 "Principal Amt =" at bounding box center [566, 285] width 443 height 19
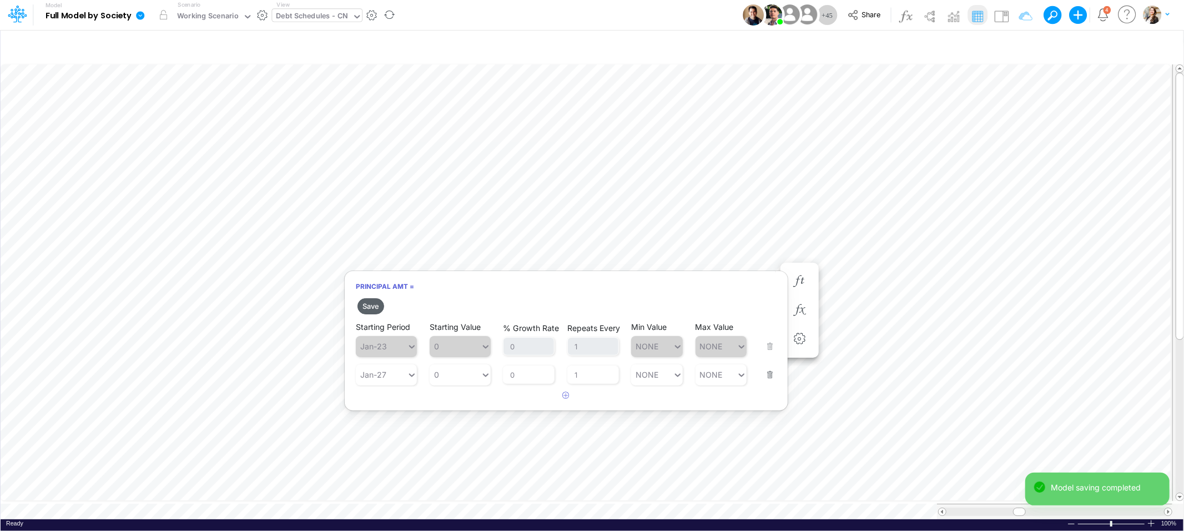
click at [370, 306] on button "Save" at bounding box center [370, 306] width 27 height 16
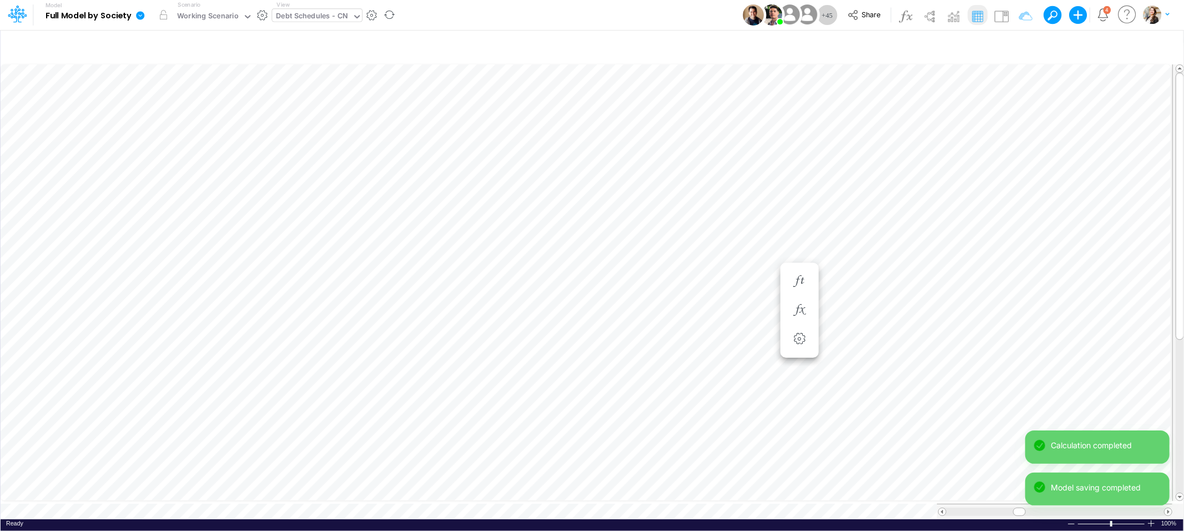
scroll to position [0, 1]
click at [802, 295] on icon "button" at bounding box center [799, 292] width 17 height 12
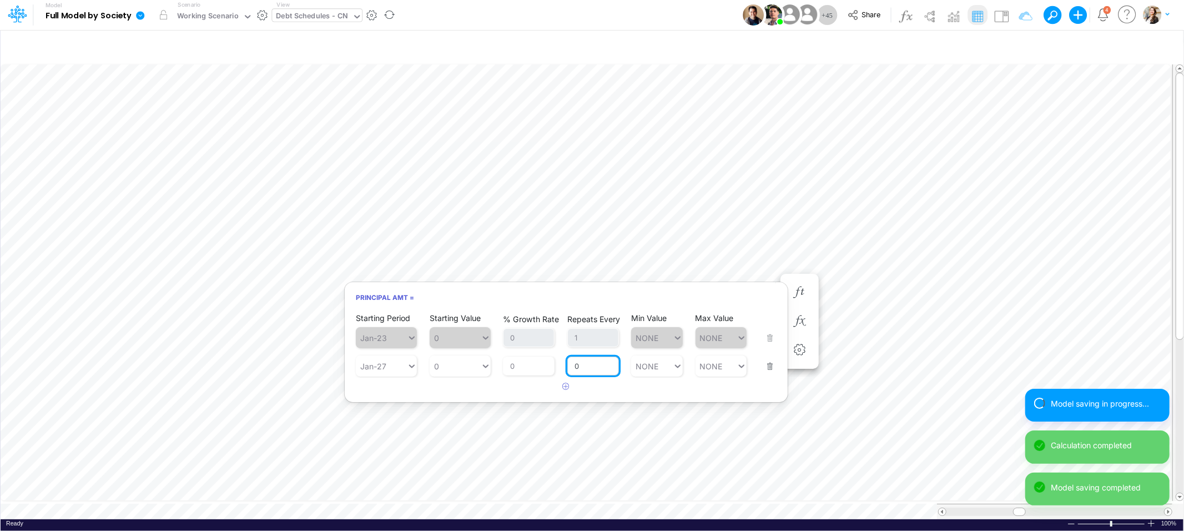
click at [586, 359] on input "0" at bounding box center [593, 365] width 52 height 19
click at [587, 360] on input "0" at bounding box center [593, 365] width 52 height 19
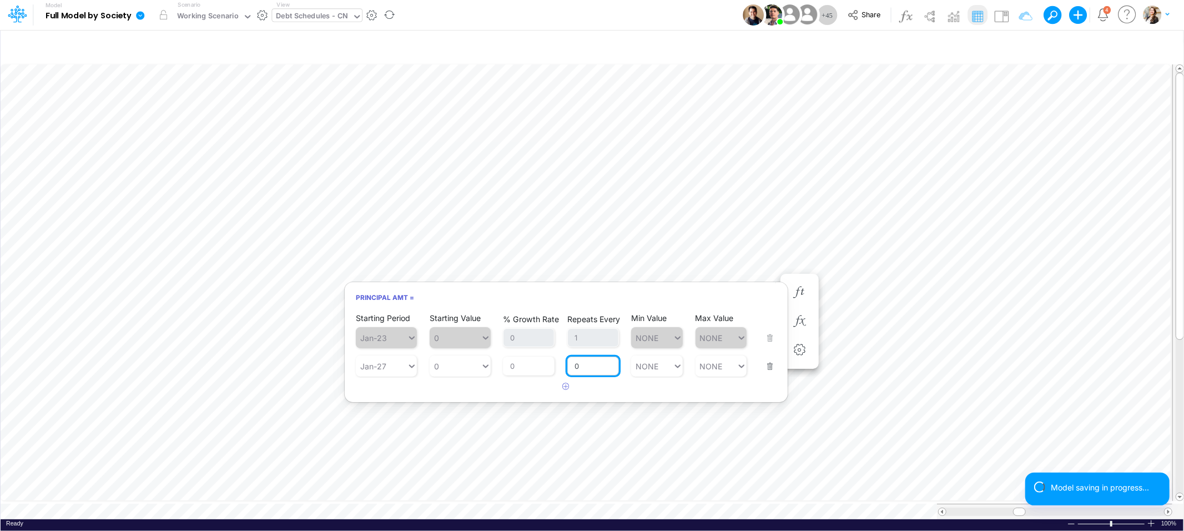
click at [587, 365] on input "0" at bounding box center [593, 365] width 52 height 19
type input "1"
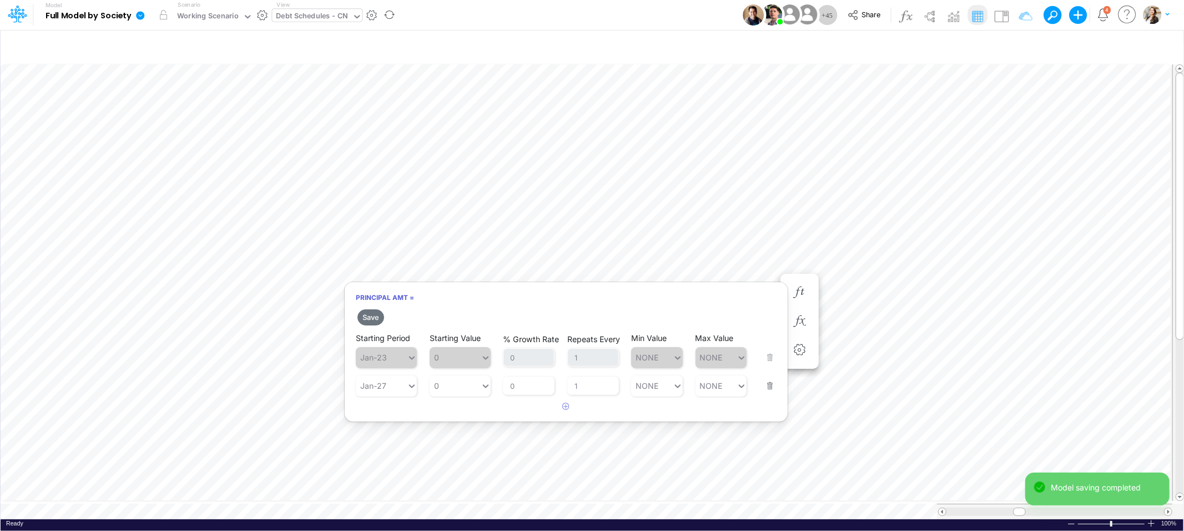
click at [472, 302] on h6 "Principal Amt =" at bounding box center [566, 297] width 443 height 19
click at [380, 318] on button "Save" at bounding box center [370, 317] width 27 height 16
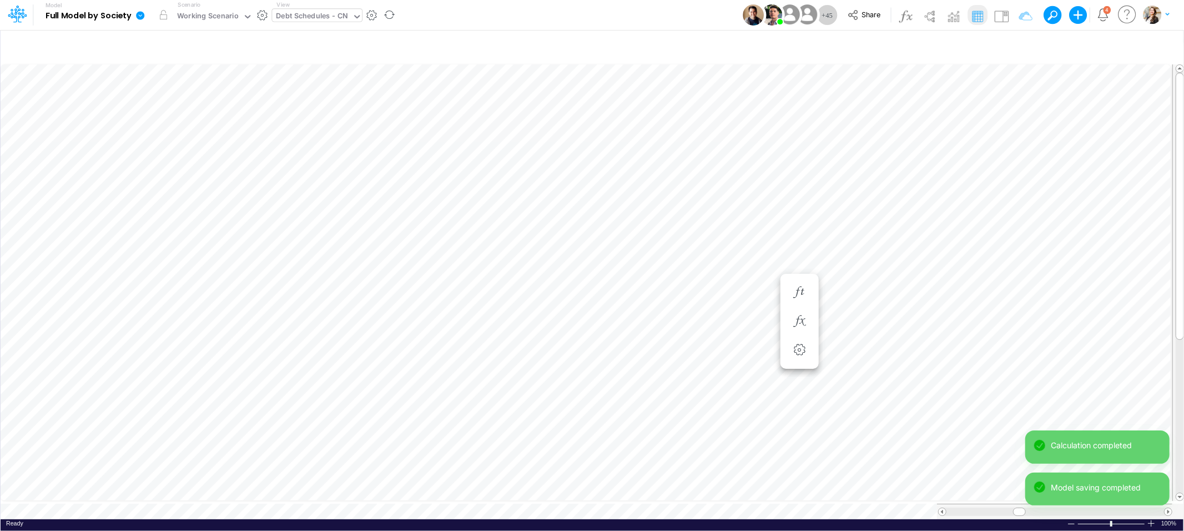
scroll to position [0, 1]
click at [805, 303] on icon "button" at bounding box center [799, 304] width 17 height 12
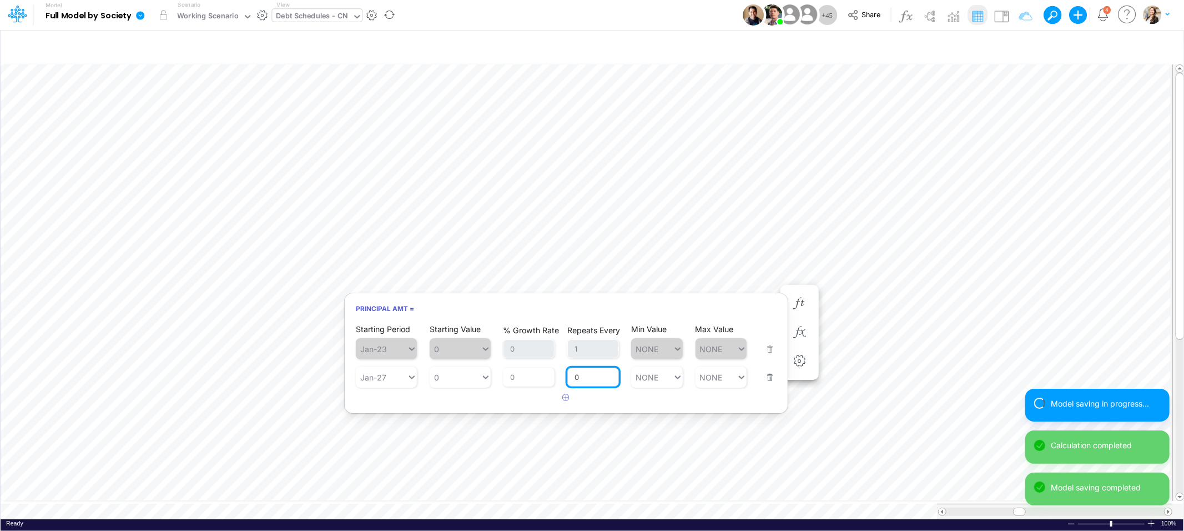
click at [586, 377] on input "0" at bounding box center [593, 376] width 52 height 19
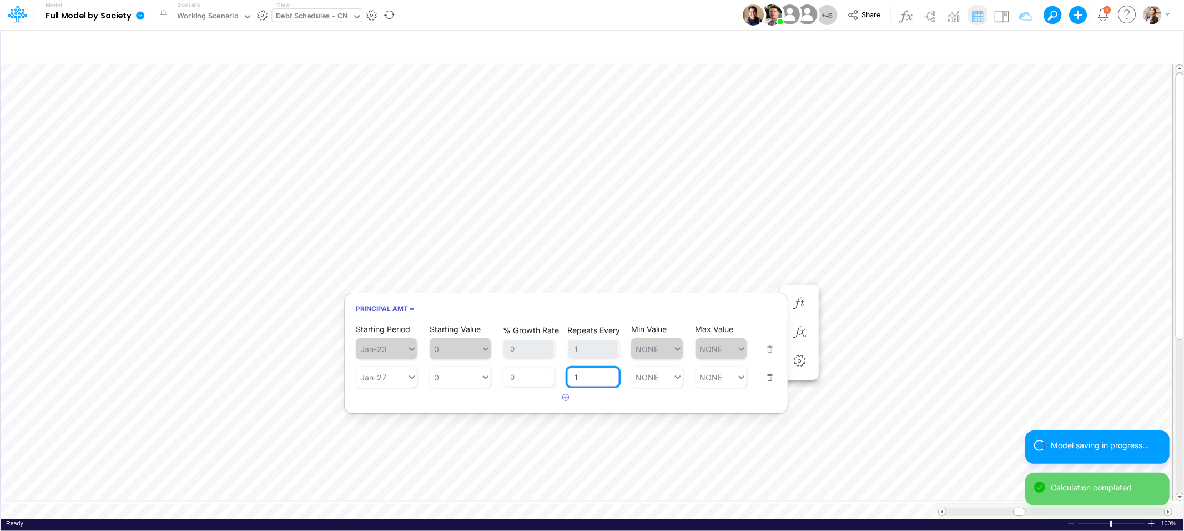
type input "1"
click at [546, 310] on h6 "Principal Amt =" at bounding box center [566, 308] width 443 height 19
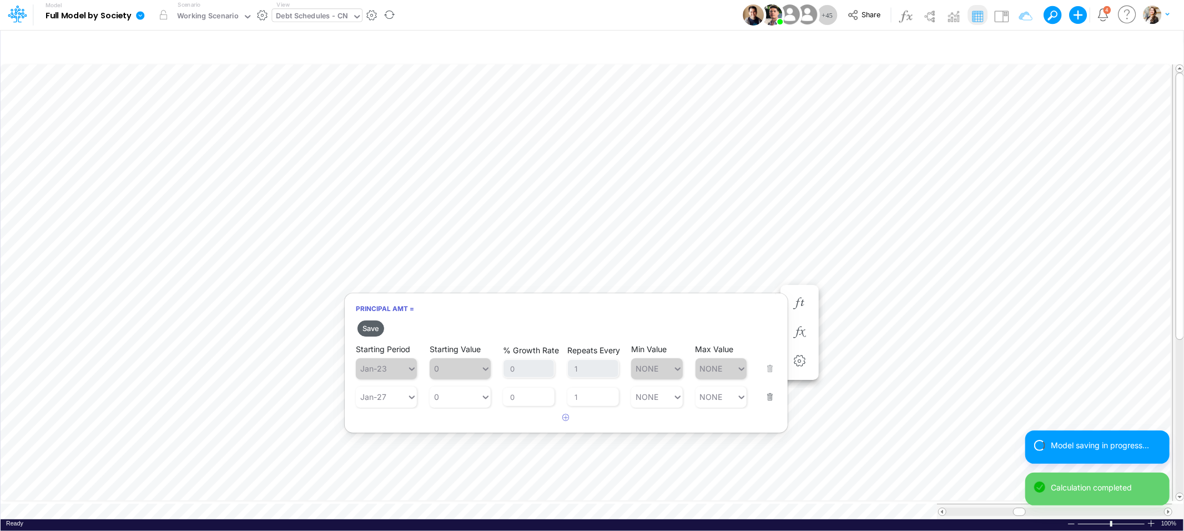
click at [362, 330] on button "Save" at bounding box center [370, 328] width 27 height 16
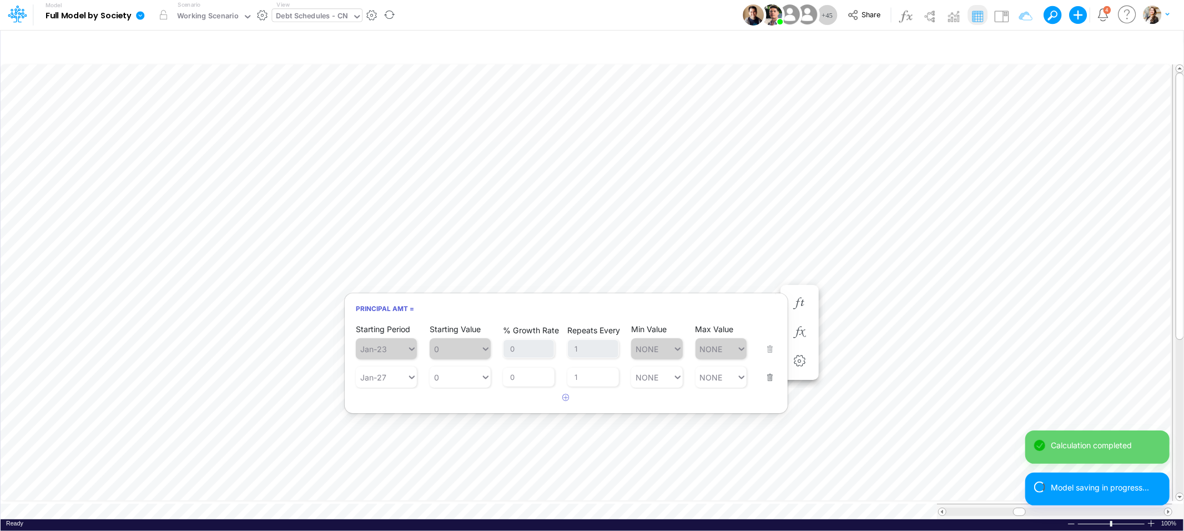
scroll to position [0, 1]
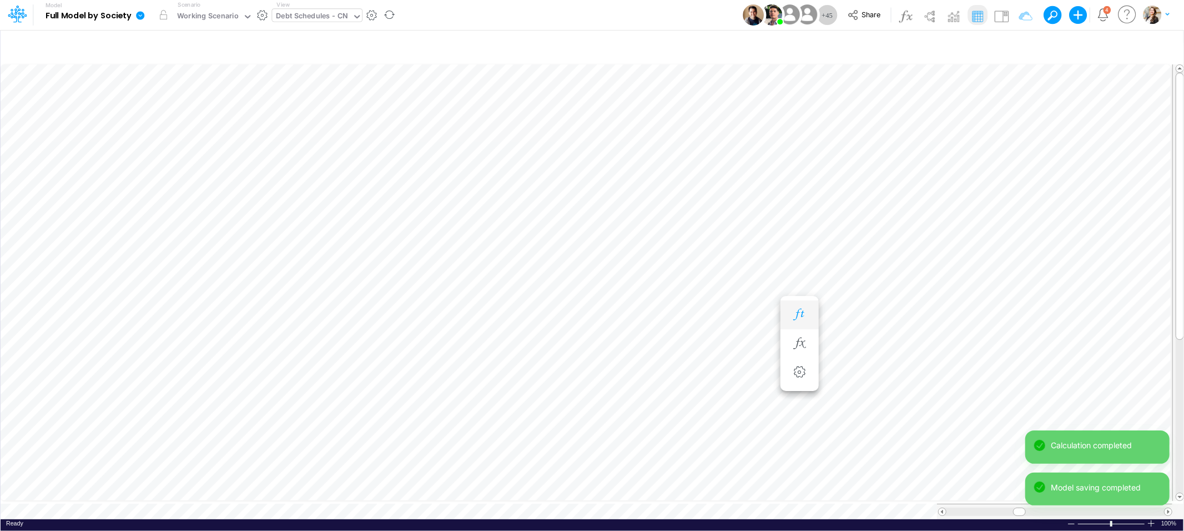
click at [802, 318] on icon "button" at bounding box center [799, 315] width 17 height 12
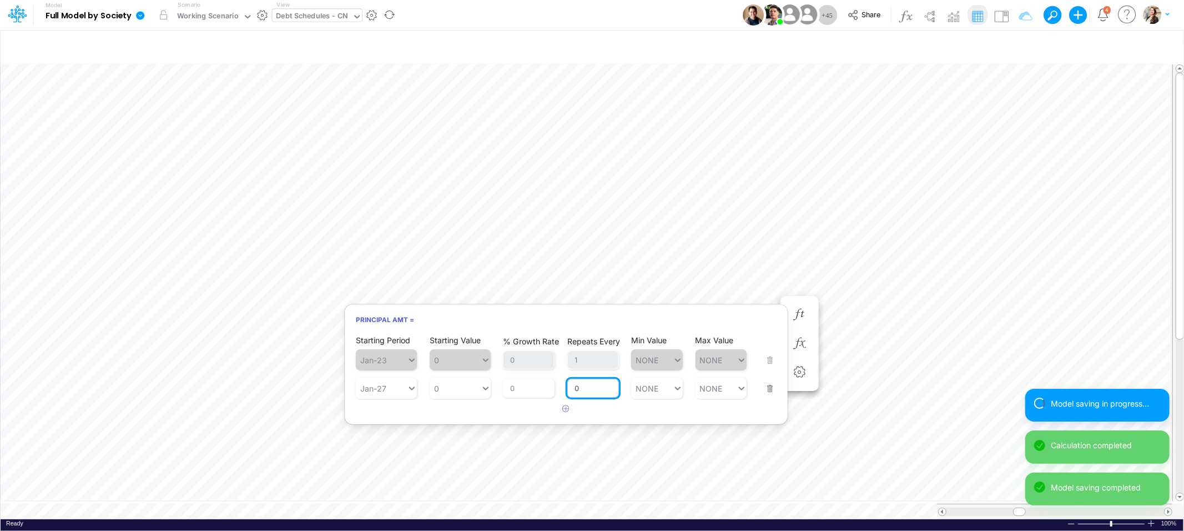
click at [598, 395] on input "0" at bounding box center [593, 388] width 52 height 19
type input "1"
click at [561, 317] on h6 "Principal Amt =" at bounding box center [566, 319] width 443 height 19
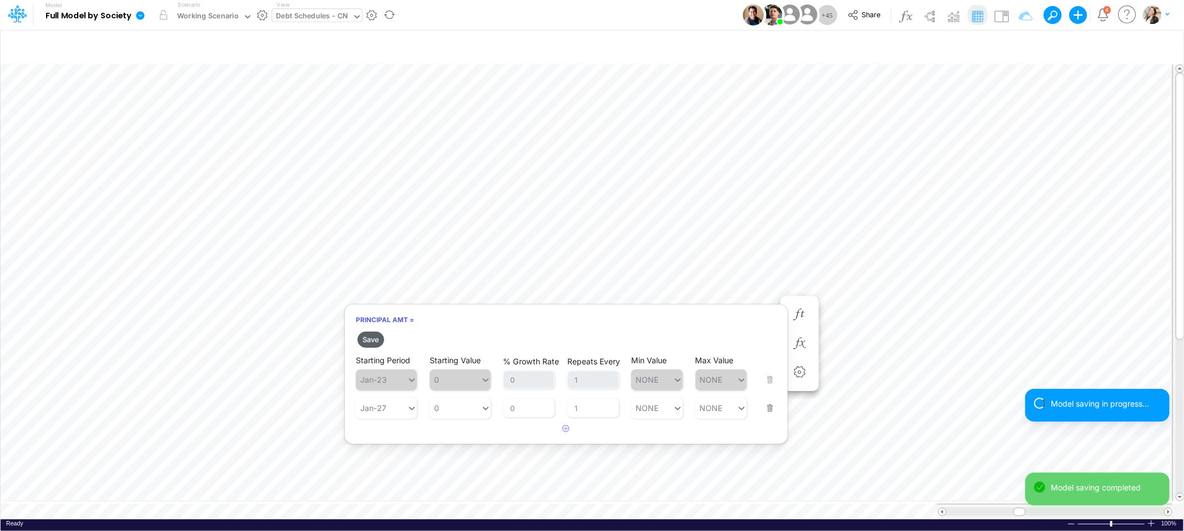
click at [370, 340] on button "Save" at bounding box center [370, 339] width 27 height 16
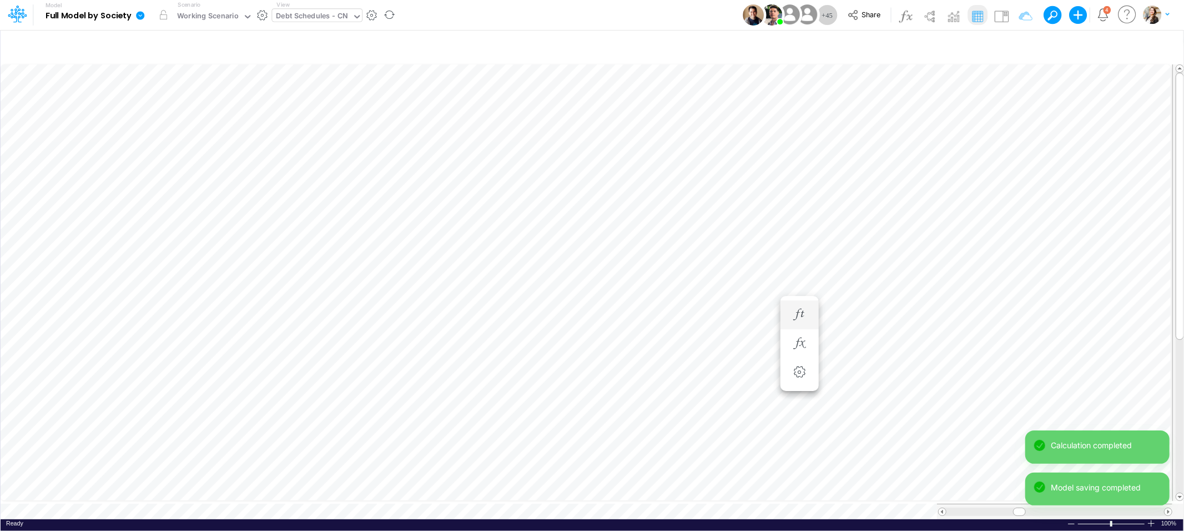
scroll to position [0, 1]
click at [800, 318] on button "button" at bounding box center [799, 326] width 21 height 22
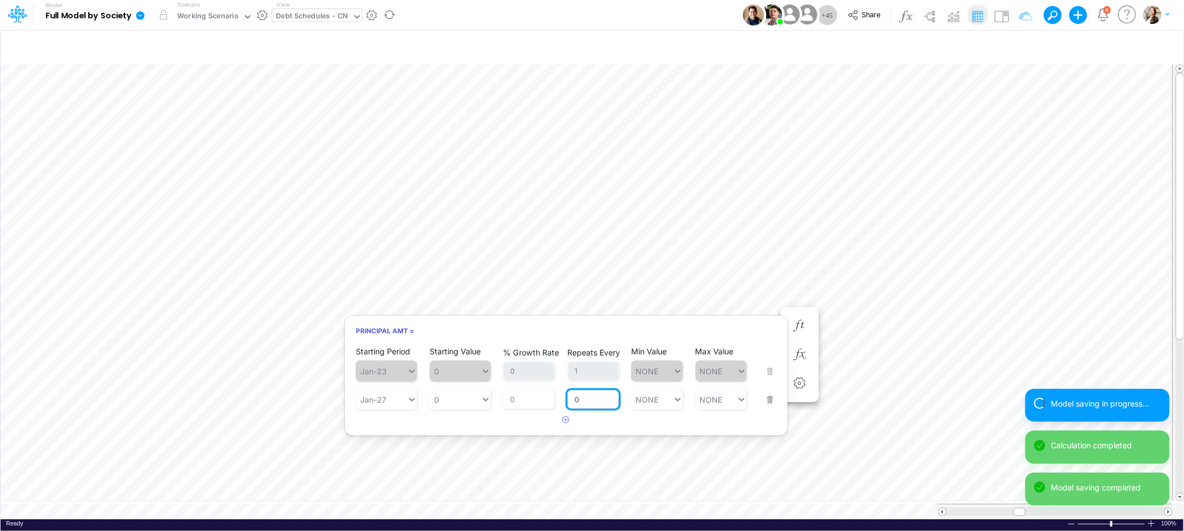
click at [593, 392] on input "0" at bounding box center [593, 399] width 52 height 19
click at [599, 400] on input "0" at bounding box center [593, 399] width 52 height 19
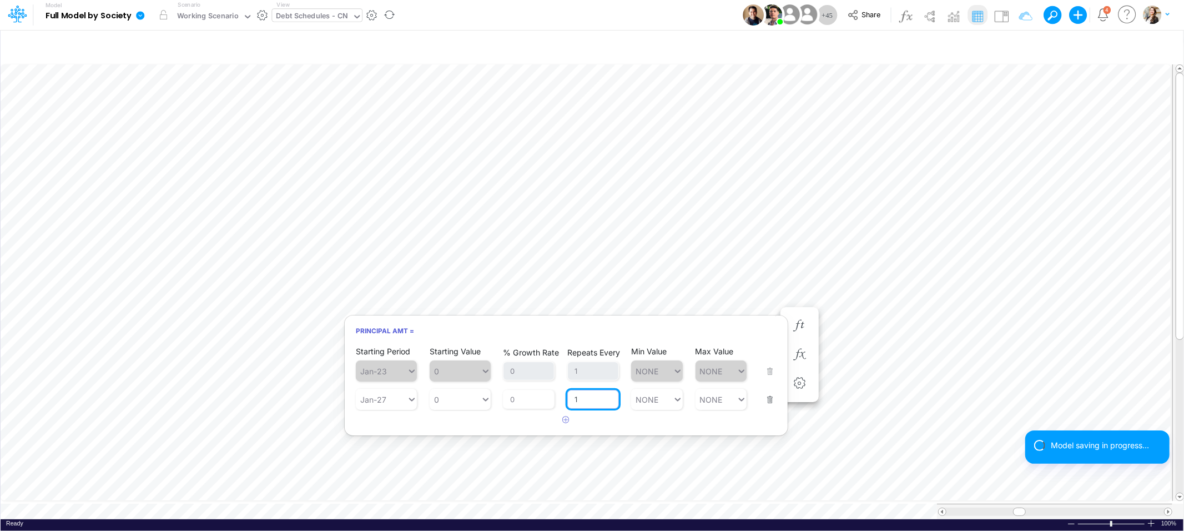
type input "1"
click at [455, 327] on h6 "Principal Amt =" at bounding box center [566, 330] width 443 height 19
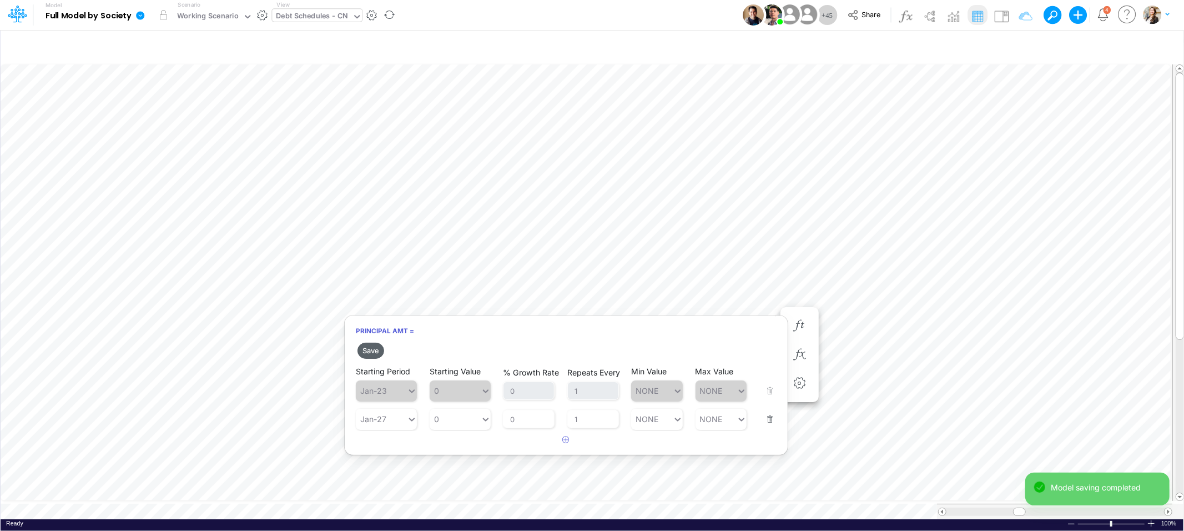
click at [366, 353] on button "Save" at bounding box center [370, 350] width 27 height 16
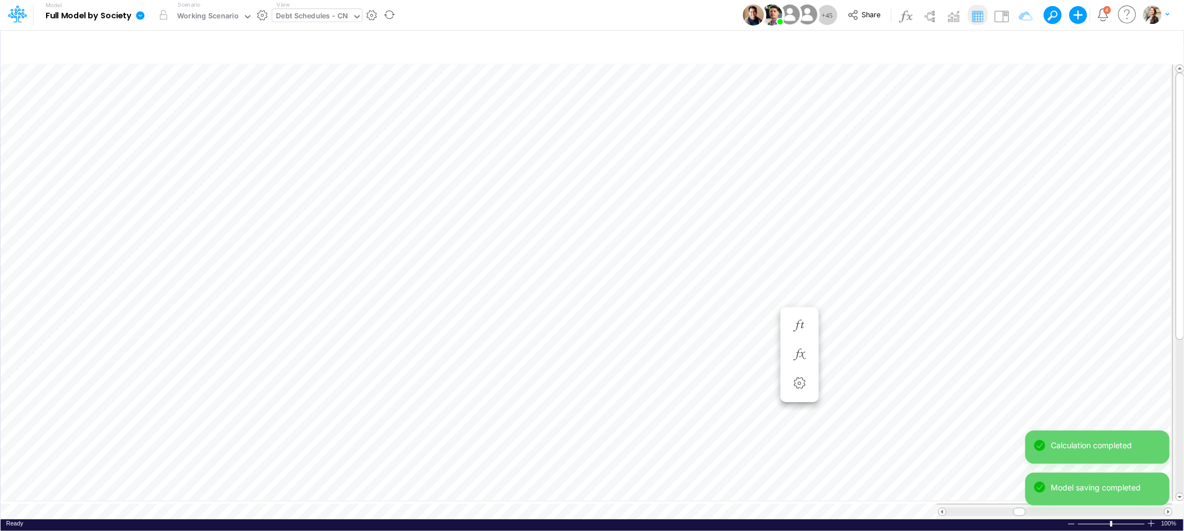
scroll to position [0, 1]
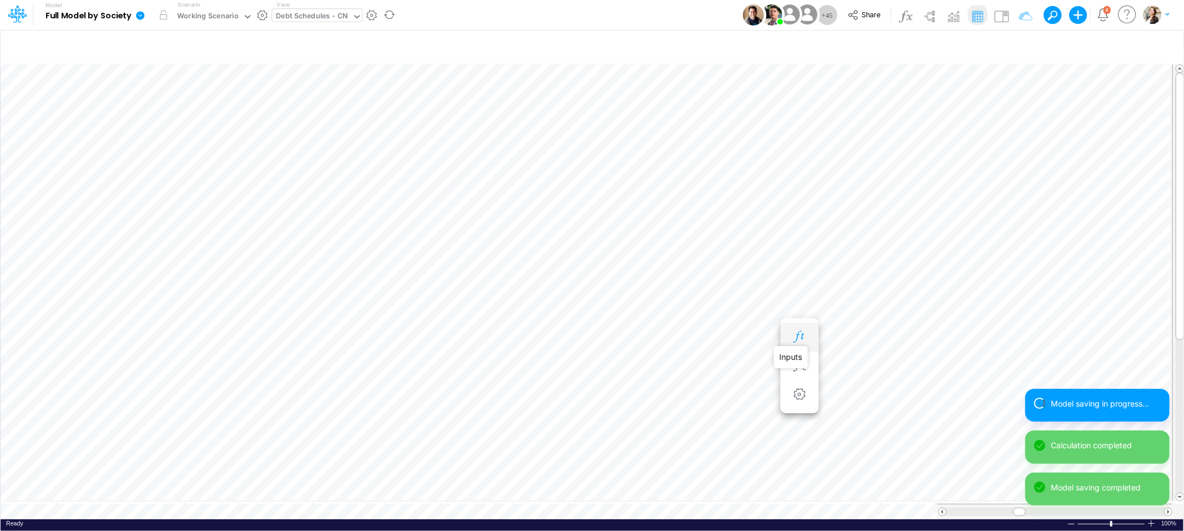
click at [797, 332] on icon "button" at bounding box center [799, 337] width 17 height 12
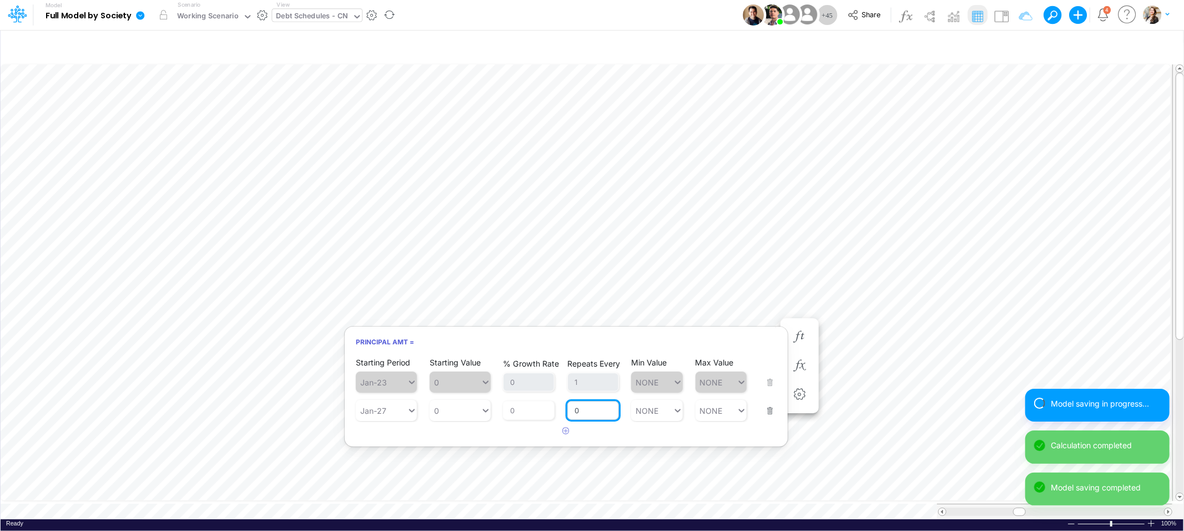
click at [591, 409] on input "0" at bounding box center [593, 410] width 52 height 19
type input "1"
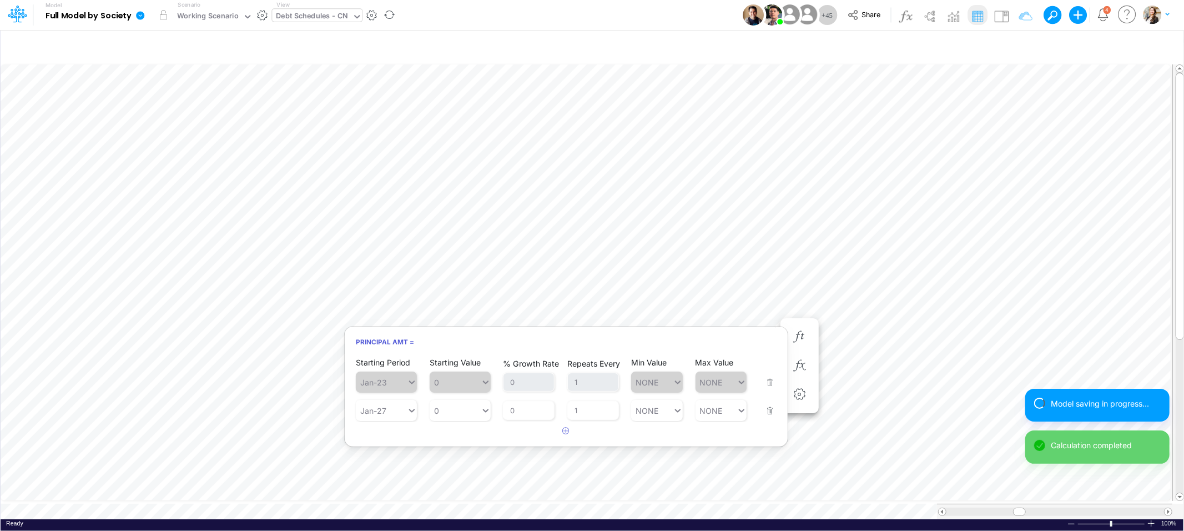
click at [557, 342] on h6 "Principal Amt =" at bounding box center [566, 341] width 443 height 19
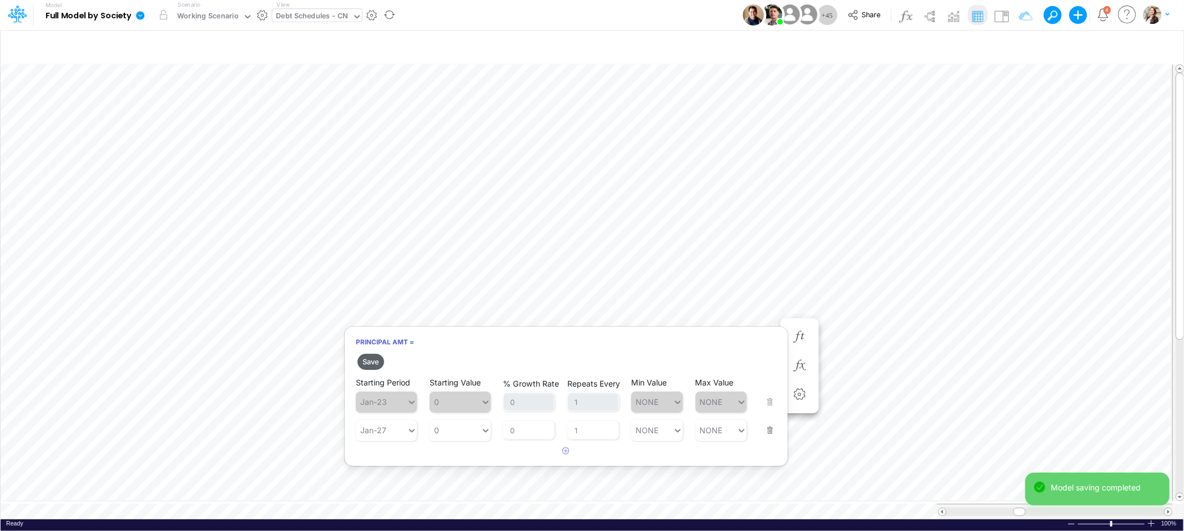
click at [363, 360] on button "Save" at bounding box center [370, 362] width 27 height 16
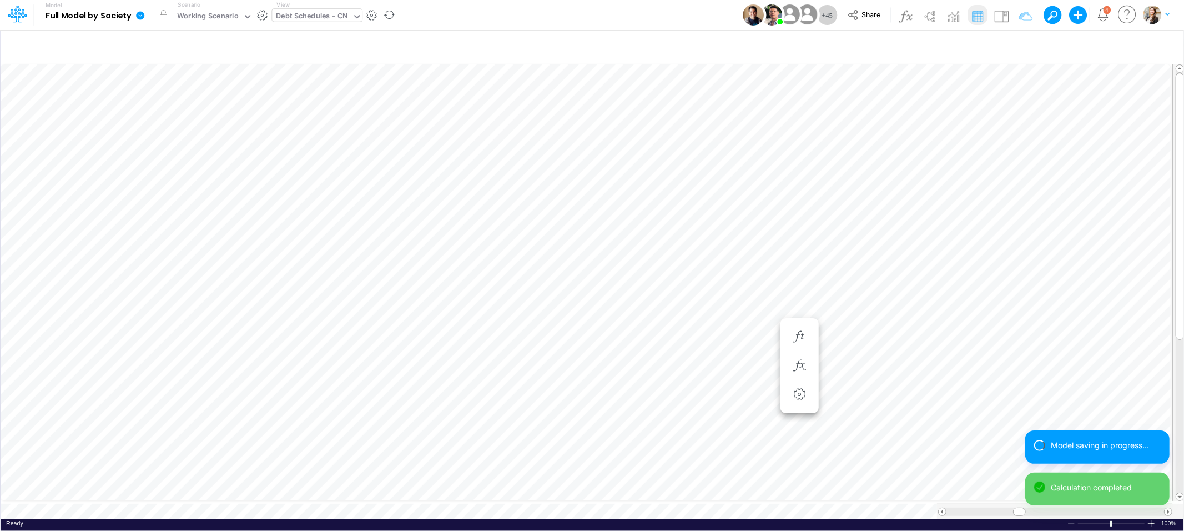
scroll to position [0, 1]
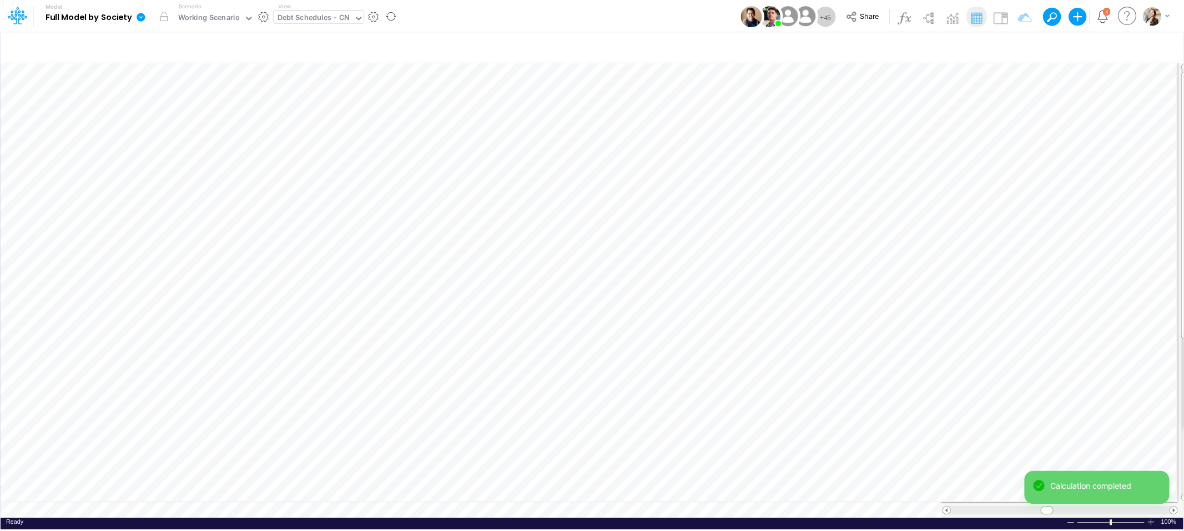
scroll to position [0, 1]
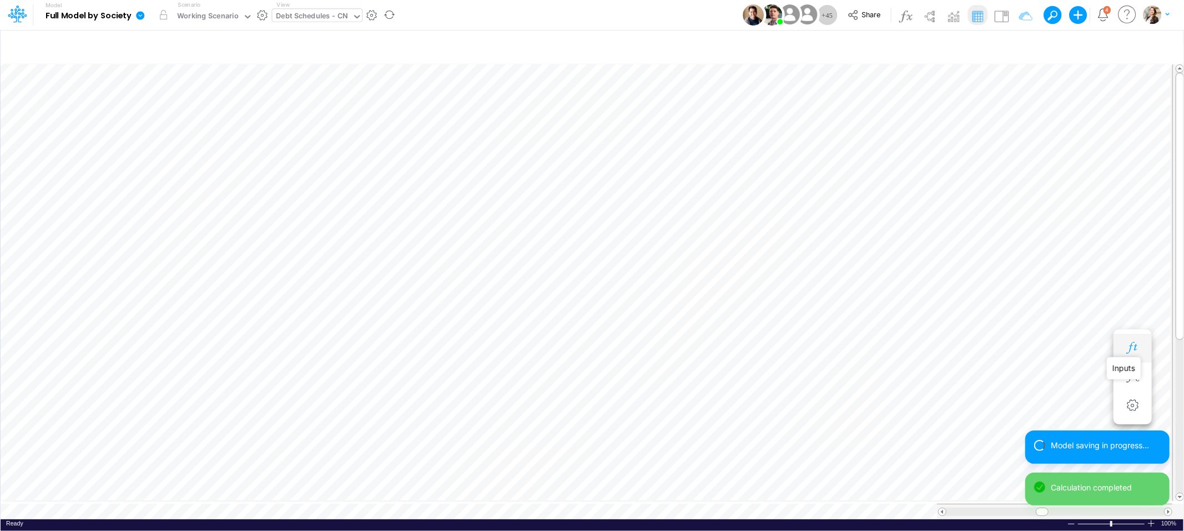
click at [1130, 344] on icon "button" at bounding box center [1132, 348] width 17 height 12
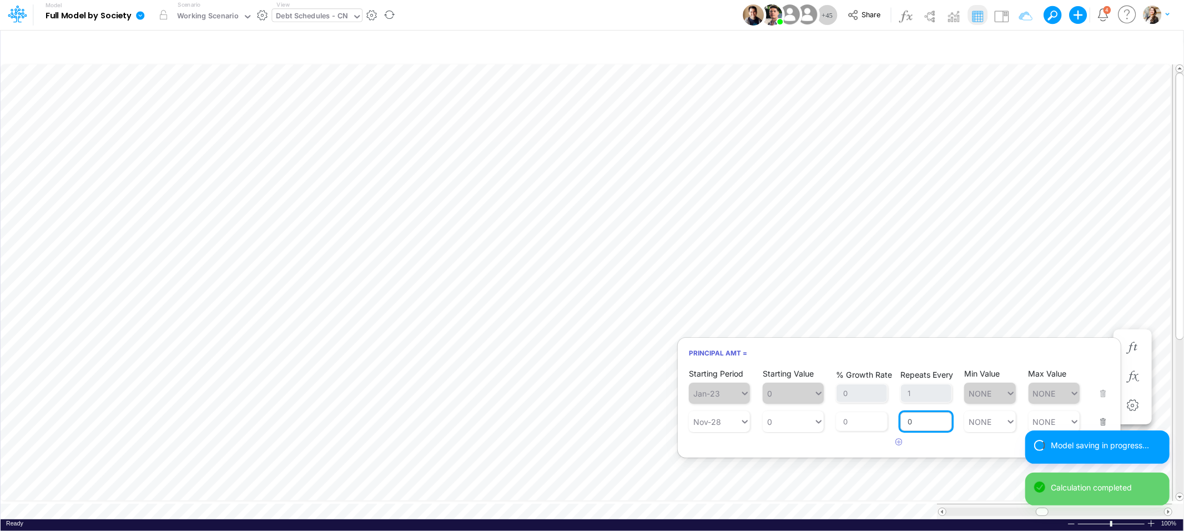
click at [921, 422] on input "0" at bounding box center [926, 421] width 52 height 19
type input "1"
click at [739, 355] on h6 "Principal Amt =" at bounding box center [899, 352] width 443 height 19
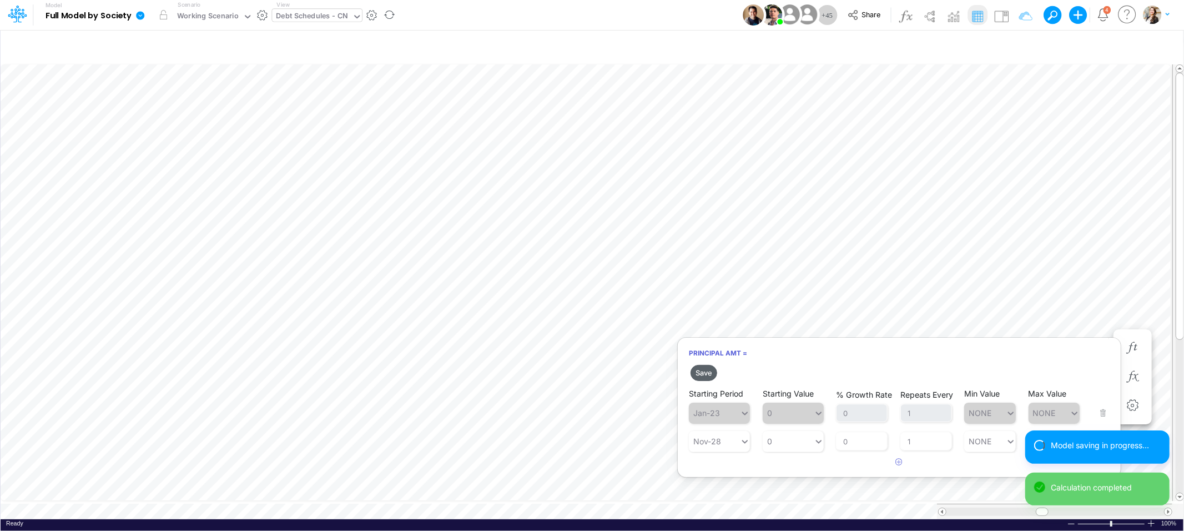
click at [708, 368] on button "Save" at bounding box center [704, 373] width 27 height 16
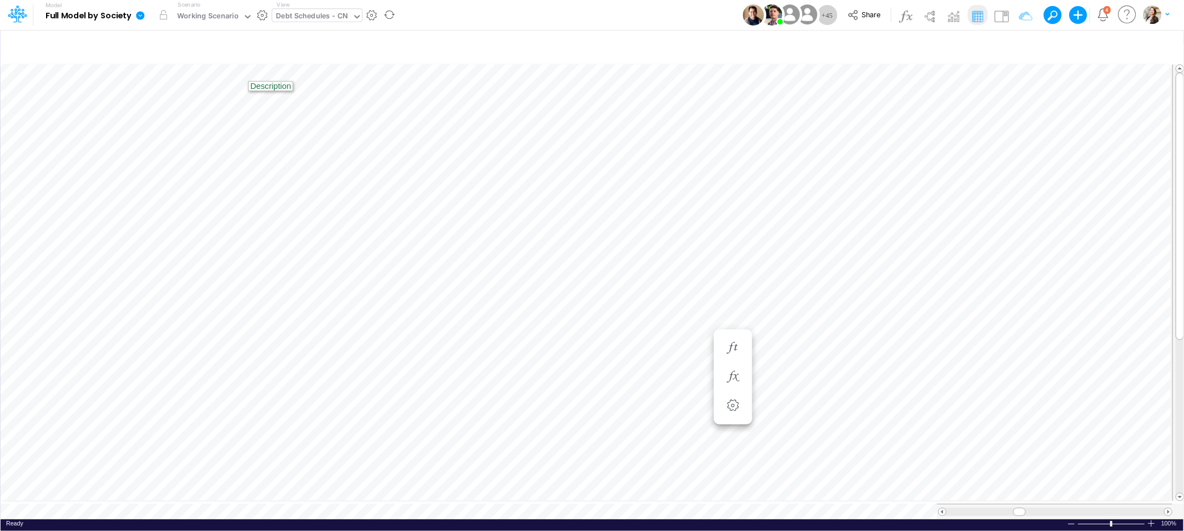
click at [284, 18] on div "Debt Schedules - CN" at bounding box center [312, 17] width 72 height 13
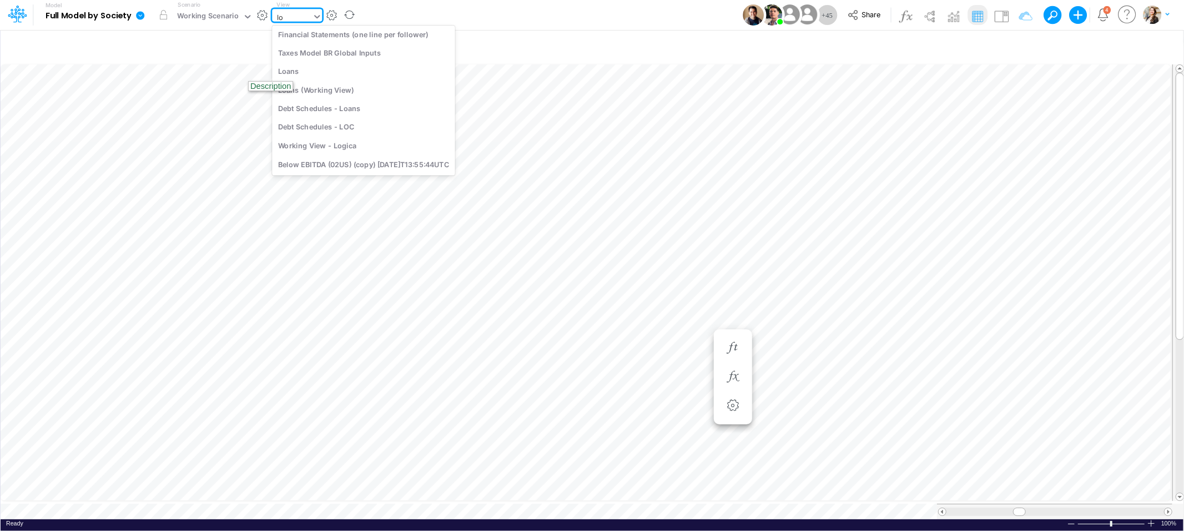
scroll to position [0, 0]
type input "loan"
click at [332, 127] on div "Debt Schedules - Loans" at bounding box center [347, 129] width 150 height 18
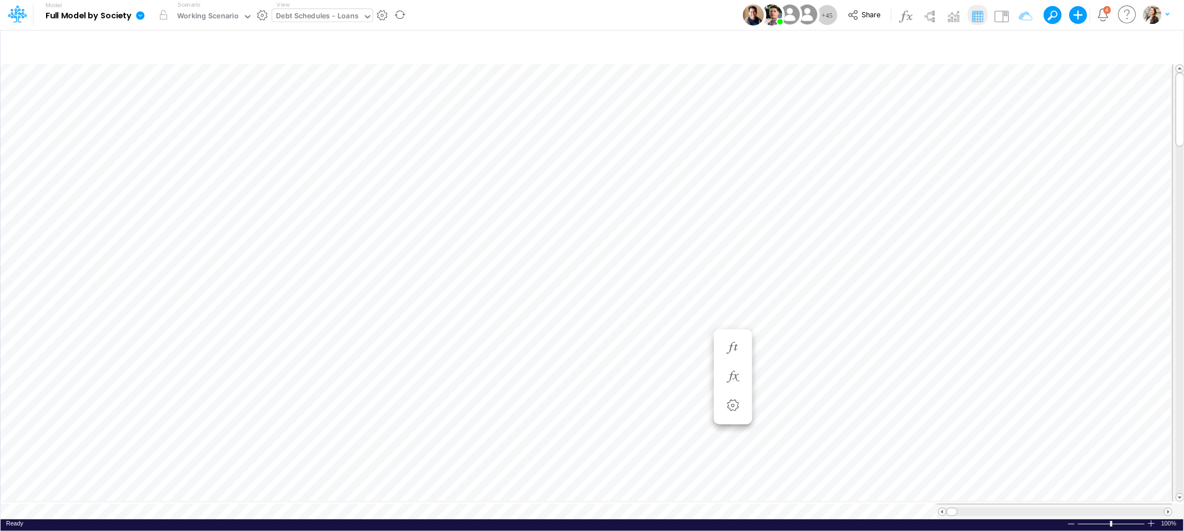
scroll to position [0, 1]
